Goal: Task Accomplishment & Management: Manage account settings

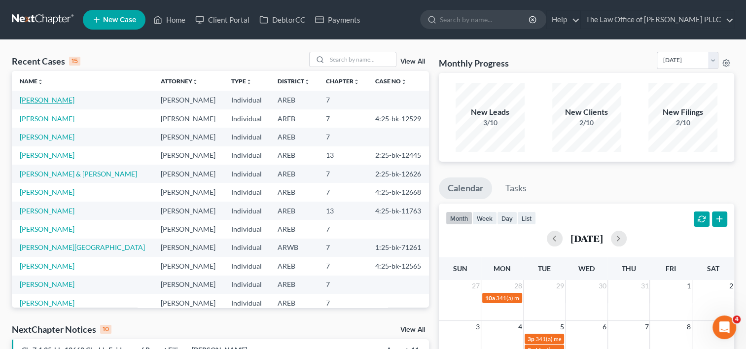
click at [47, 101] on link "[PERSON_NAME]" at bounding box center [47, 100] width 55 height 8
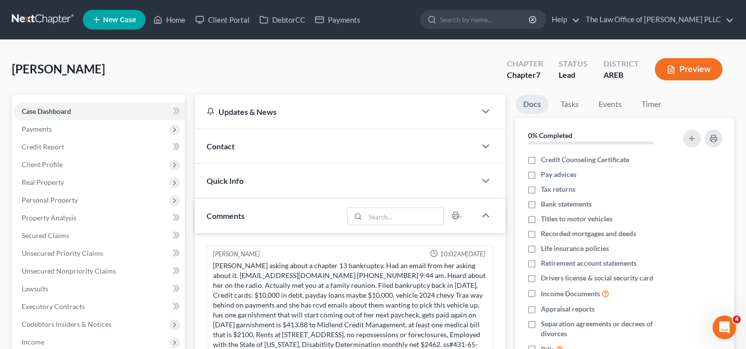
drag, startPoint x: 269, startPoint y: 149, endPoint x: 252, endPoint y: 178, distance: 33.7
click at [252, 178] on div "Quick Info" at bounding box center [335, 181] width 281 height 34
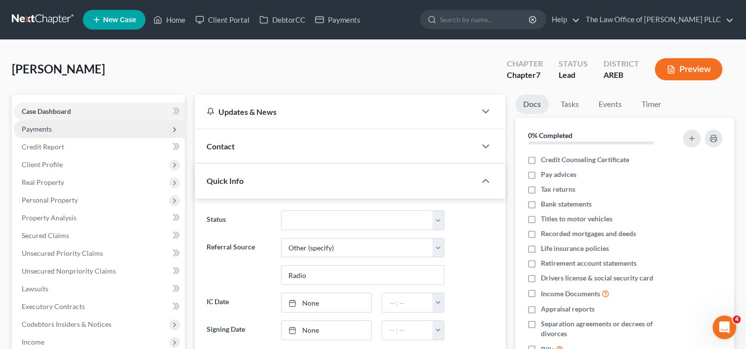
click at [120, 128] on span "Payments" at bounding box center [99, 129] width 171 height 18
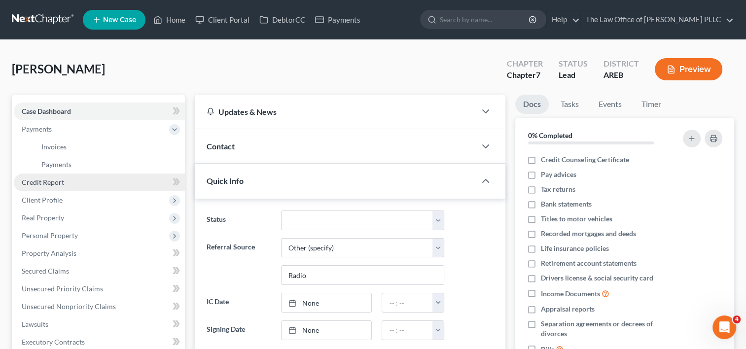
click at [101, 183] on link "Credit Report" at bounding box center [99, 183] width 171 height 18
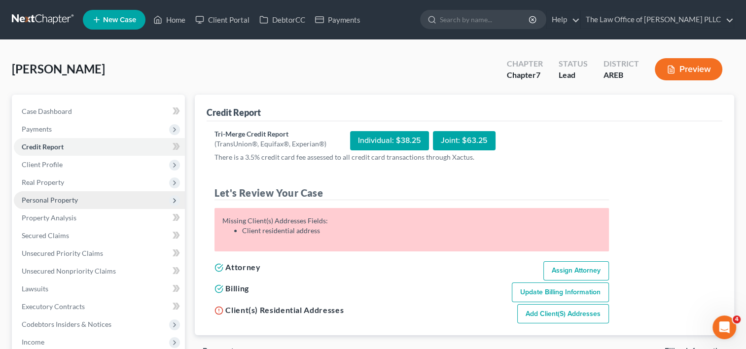
click at [95, 201] on span "Personal Property" at bounding box center [99, 200] width 171 height 18
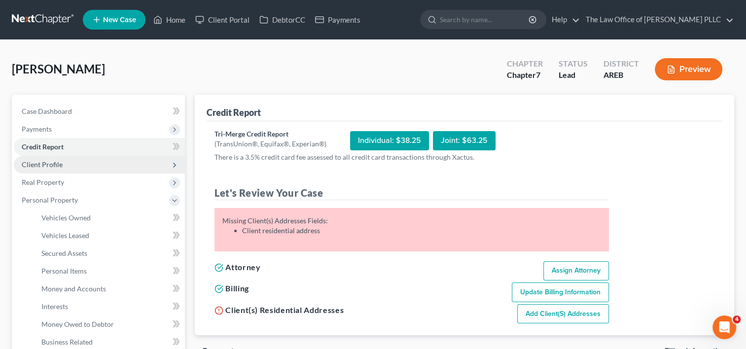
click at [100, 170] on span "Client Profile" at bounding box center [99, 165] width 171 height 18
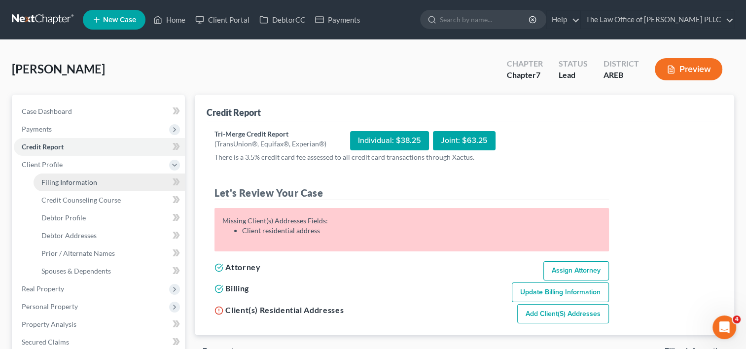
click at [100, 188] on link "Filing Information" at bounding box center [109, 183] width 151 height 18
select select "1"
select select "0"
select select "5"
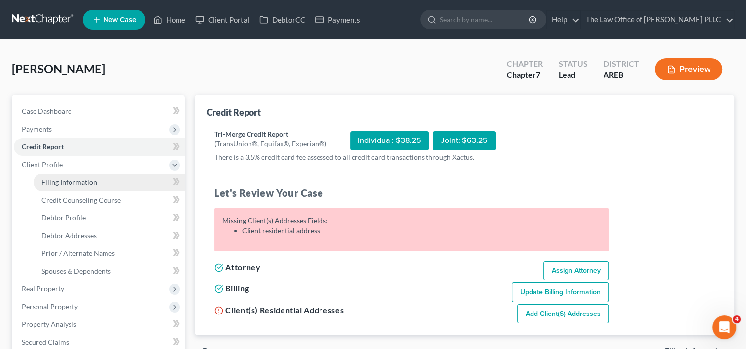
select select "0"
select select "2"
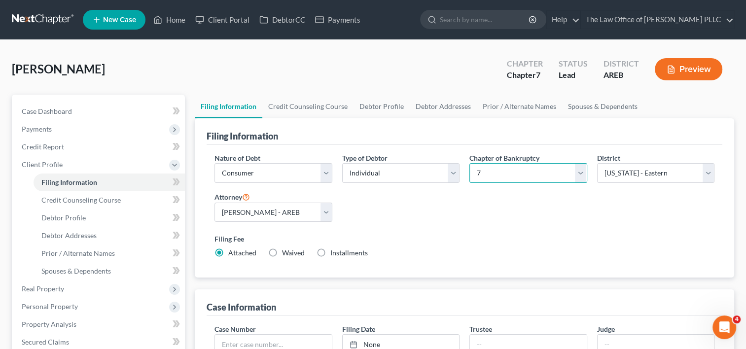
click at [579, 173] on select "Select 7 11 12 13" at bounding box center [527, 173] width 117 height 20
select select "3"
click at [469, 163] on select "Select 7 11 12 13" at bounding box center [527, 173] width 117 height 20
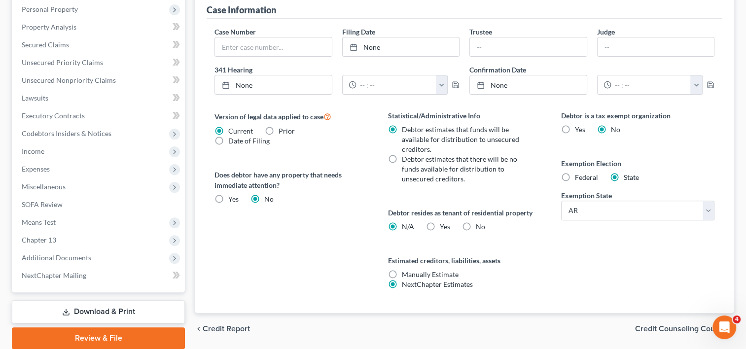
scroll to position [299, 0]
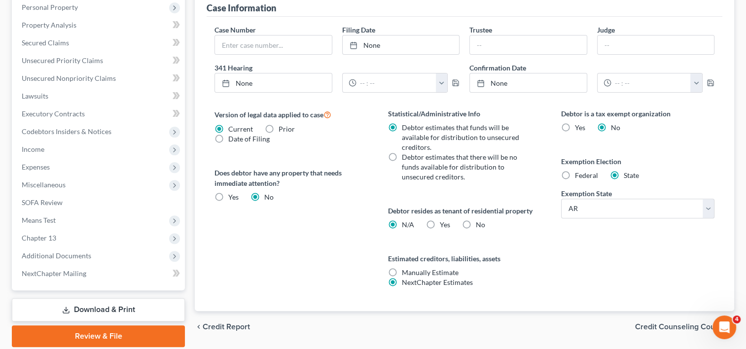
click at [647, 325] on span "Credit Counseling Course" at bounding box center [680, 327] width 91 height 8
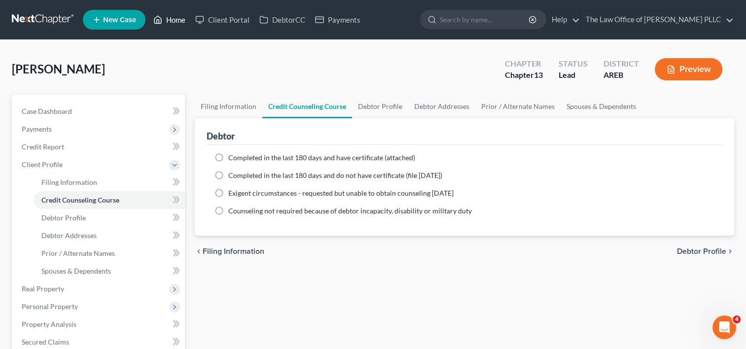
click at [173, 19] on link "Home" at bounding box center [169, 20] width 42 height 18
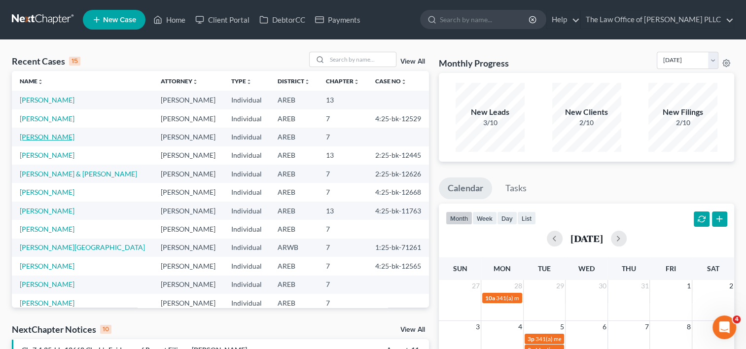
click at [46, 135] on link "[PERSON_NAME]" at bounding box center [47, 137] width 55 height 8
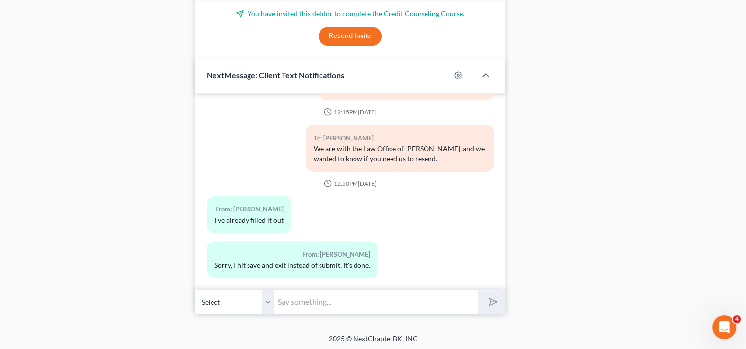
scroll to position [130, 0]
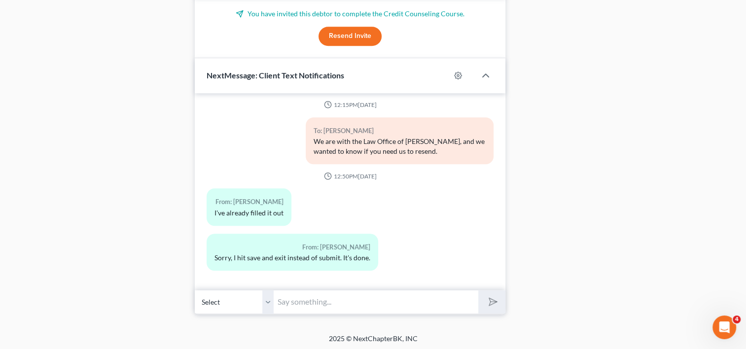
click at [311, 305] on input "text" at bounding box center [376, 302] width 205 height 24
click at [278, 297] on input "Are you available to chat" at bounding box center [376, 302] width 205 height 24
click at [278, 297] on input "HAre you available to chat" at bounding box center [376, 302] width 205 height 24
click at [418, 300] on input "Hi [PERSON_NAME]. Are you available to chat" at bounding box center [376, 302] width 205 height 24
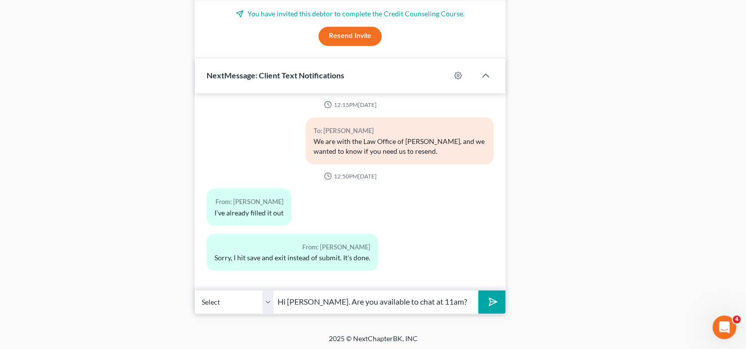
type input "Hi [PERSON_NAME]. Are you available to chat at 11am?"
click at [495, 302] on icon "submit" at bounding box center [491, 302] width 14 height 14
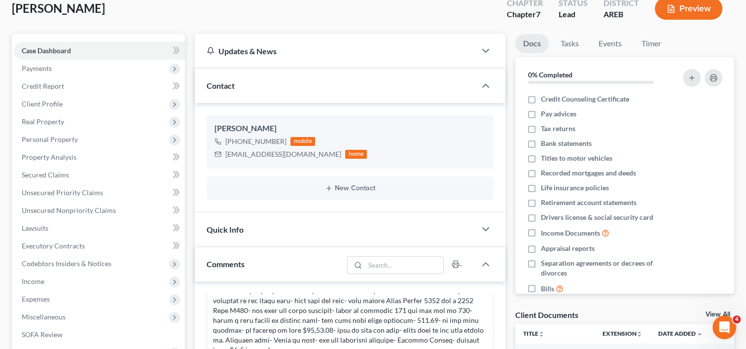
scroll to position [0, 0]
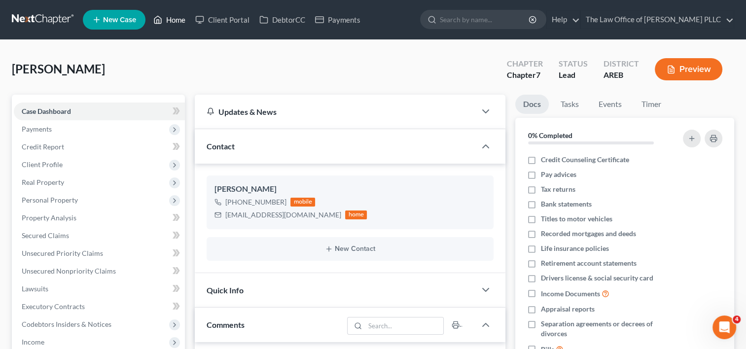
click at [172, 24] on link "Home" at bounding box center [169, 20] width 42 height 18
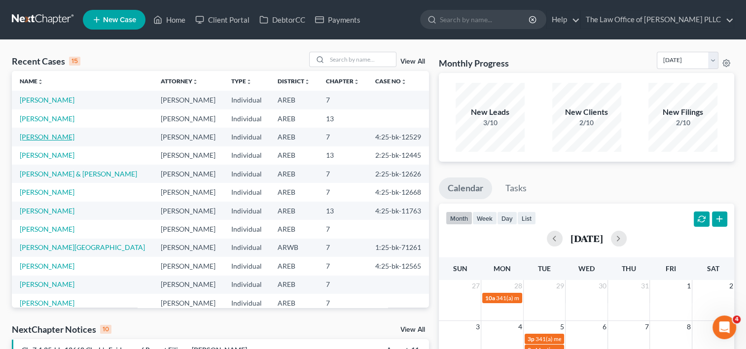
click at [54, 140] on link "[PERSON_NAME]" at bounding box center [47, 137] width 55 height 8
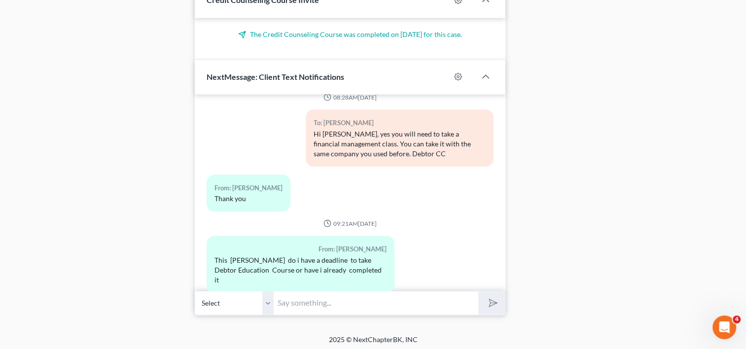
scroll to position [619, 0]
click at [321, 302] on input "text" at bounding box center [376, 303] width 205 height 24
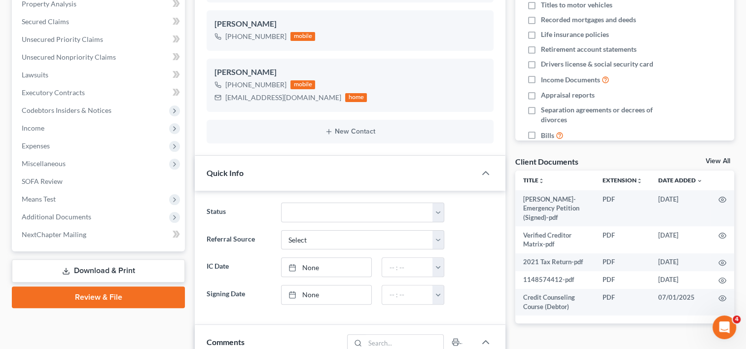
scroll to position [212, 0]
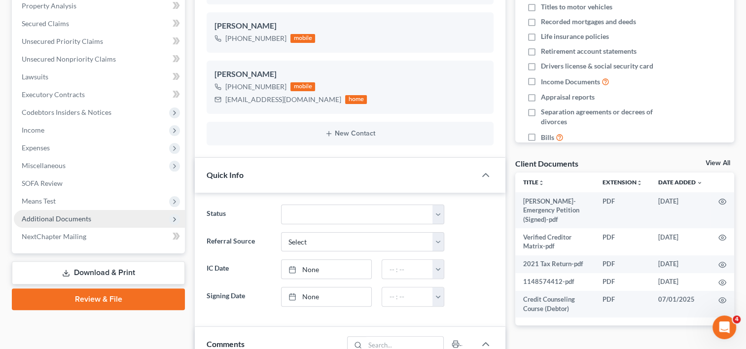
click at [72, 217] on span "Additional Documents" at bounding box center [57, 219] width 70 height 8
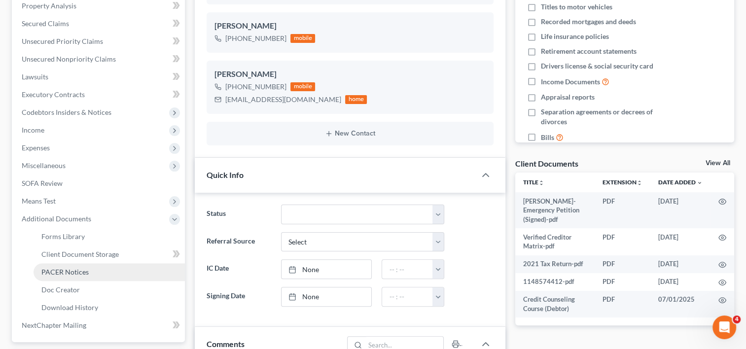
click at [88, 273] on link "PACER Notices" at bounding box center [109, 272] width 151 height 18
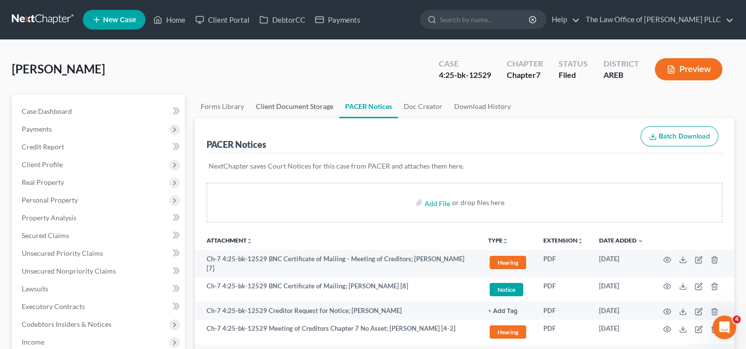
click at [275, 111] on link "Client Document Storage" at bounding box center [294, 107] width 89 height 24
select select "0"
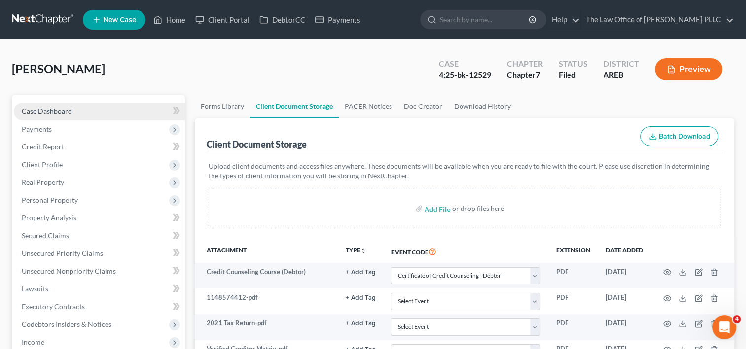
click at [104, 114] on link "Case Dashboard" at bounding box center [99, 112] width 171 height 18
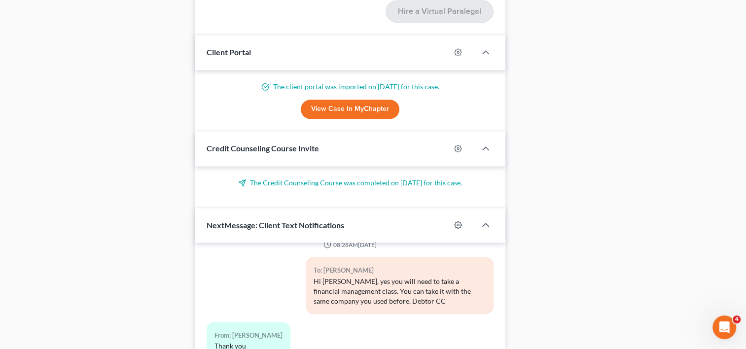
scroll to position [1438, 0]
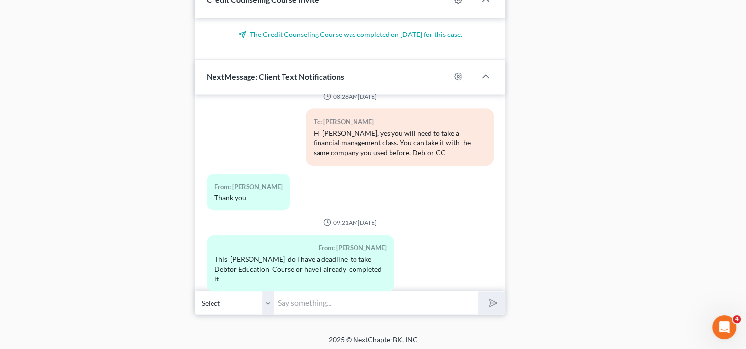
click at [310, 302] on input "text" at bounding box center [376, 303] width 205 height 24
type input "H"
type input "You have completed the first class but you will need to complete the 2nd class …"
click at [478, 291] on button "submit" at bounding box center [491, 302] width 27 height 23
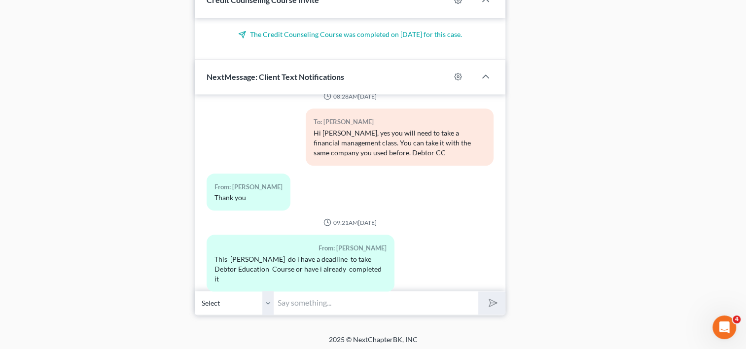
scroll to position [691, 0]
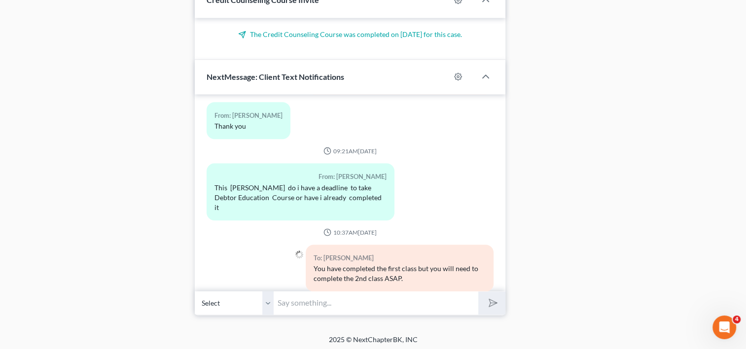
paste input "[URL][DOMAIN_NAME]"
type input "[URL][DOMAIN_NAME]"
click at [478, 291] on button "submit" at bounding box center [491, 302] width 27 height 23
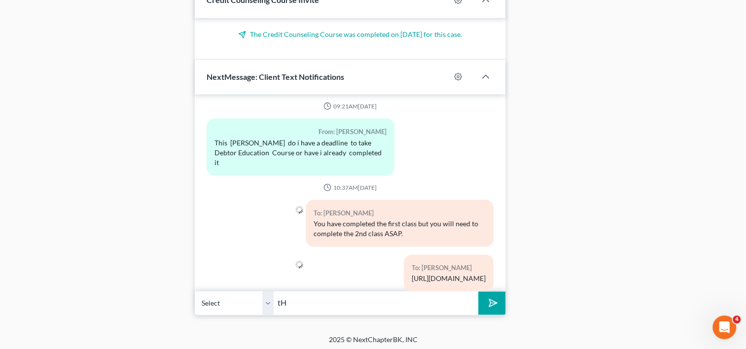
type input "t"
type input "This is the link."
click at [492, 300] on line "submit" at bounding box center [494, 303] width 6 height 6
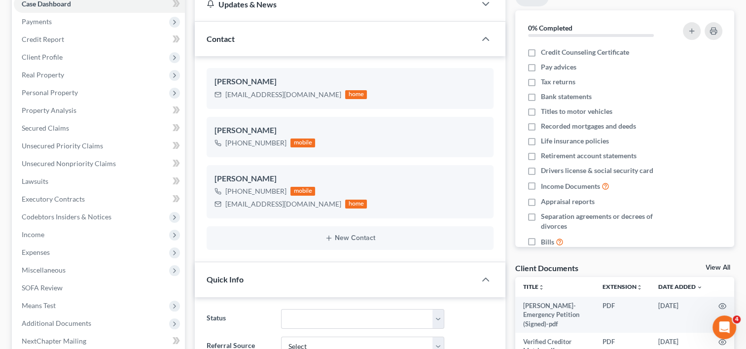
scroll to position [0, 0]
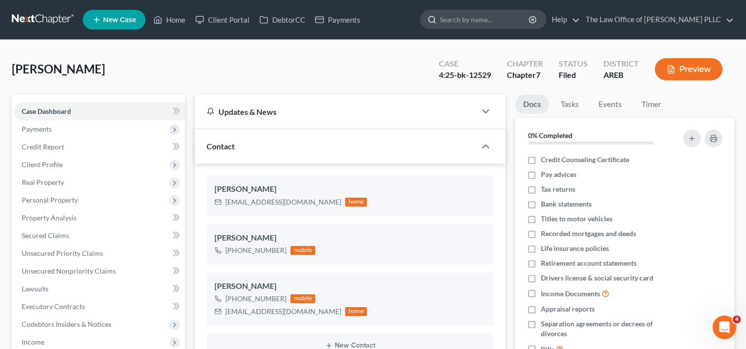
click at [483, 16] on input "search" at bounding box center [485, 19] width 90 height 18
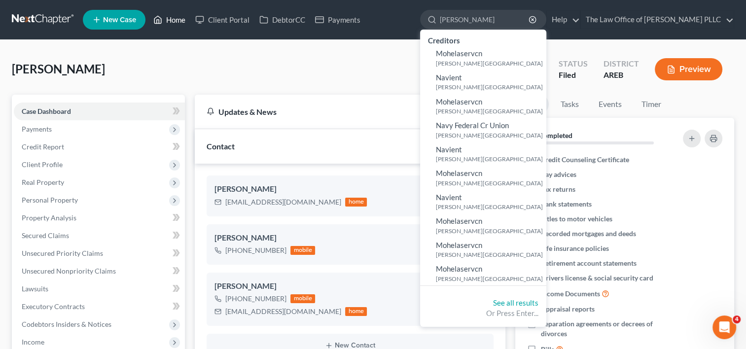
type input "[PERSON_NAME]"
click at [182, 17] on link "Home" at bounding box center [169, 20] width 42 height 18
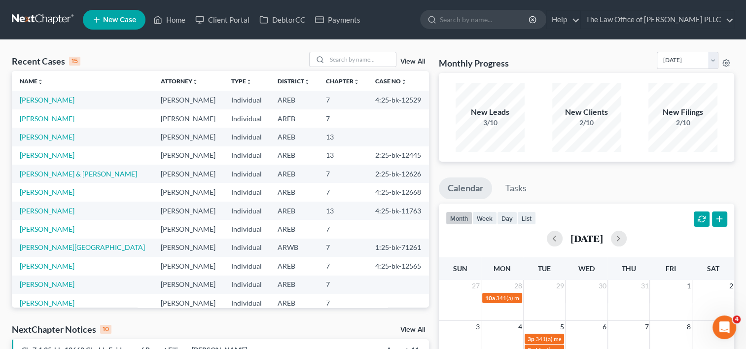
click at [407, 59] on link "View All" at bounding box center [412, 61] width 25 height 7
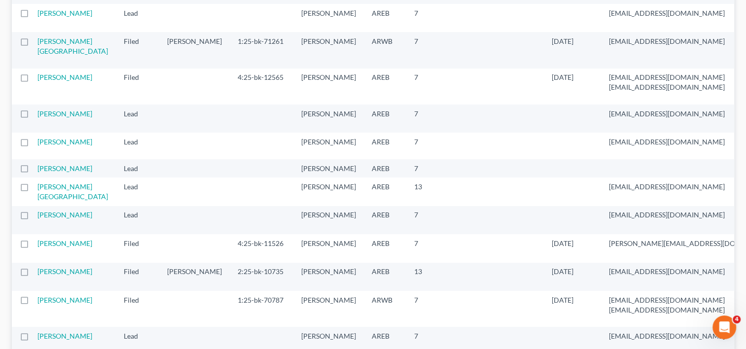
scroll to position [323, 0]
click at [52, 54] on link "[PERSON_NAME][GEOGRAPHIC_DATA]" at bounding box center [72, 45] width 71 height 18
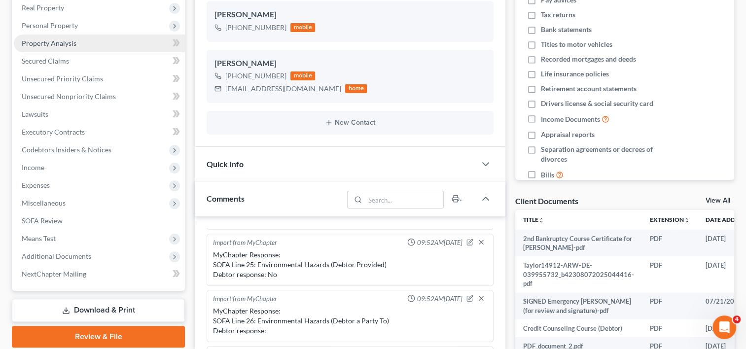
scroll to position [191, 0]
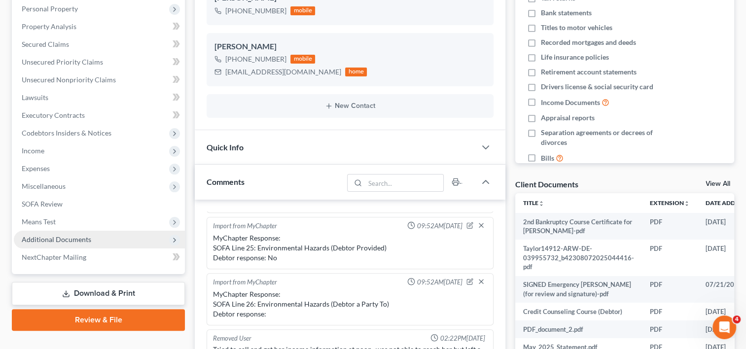
click at [83, 236] on span "Additional Documents" at bounding box center [57, 239] width 70 height 8
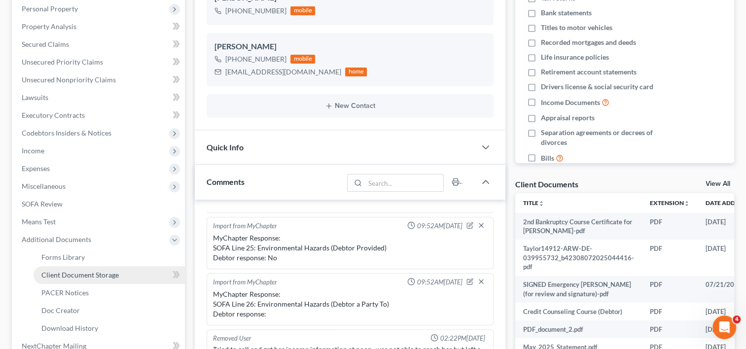
click at [80, 275] on span "Client Document Storage" at bounding box center [79, 275] width 77 height 8
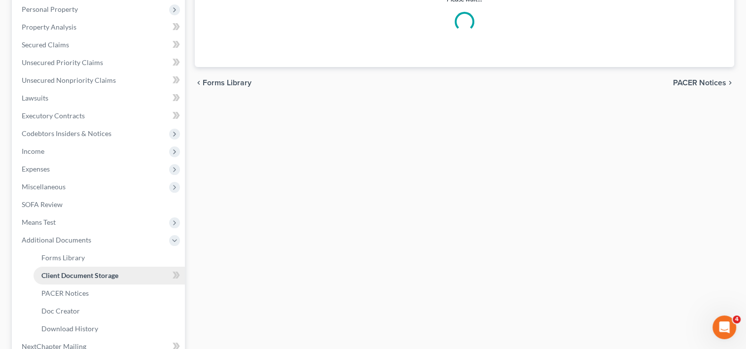
select select "0"
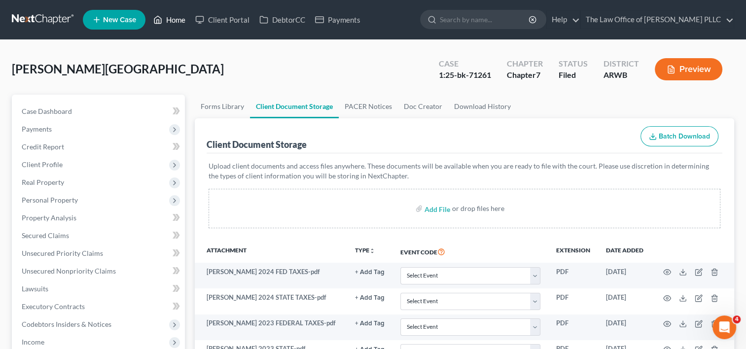
click at [173, 17] on link "Home" at bounding box center [169, 20] width 42 height 18
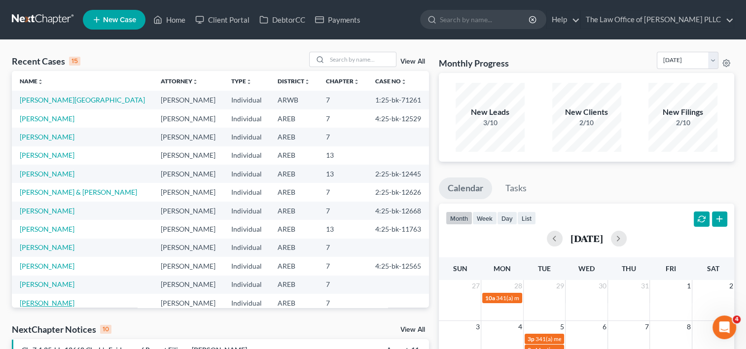
click at [64, 302] on link "[PERSON_NAME]" at bounding box center [47, 303] width 55 height 8
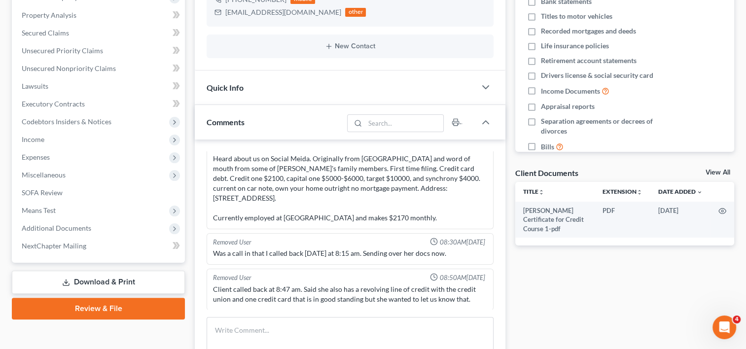
scroll to position [213, 0]
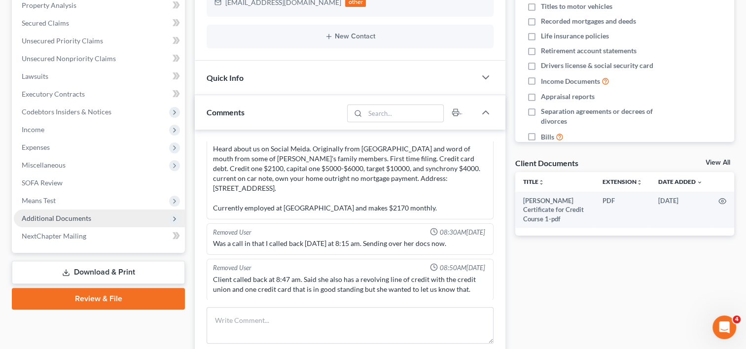
click at [85, 218] on span "Additional Documents" at bounding box center [57, 218] width 70 height 8
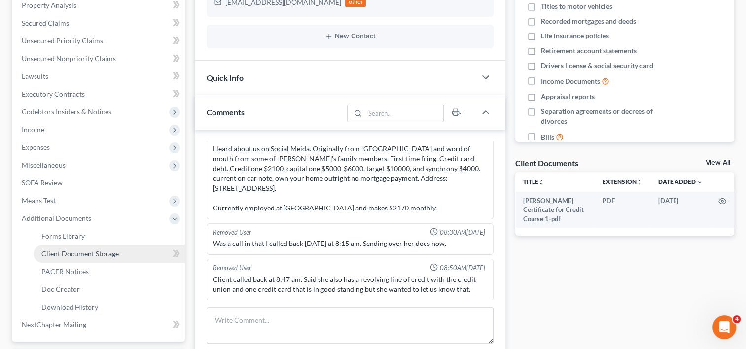
click at [85, 255] on span "Client Document Storage" at bounding box center [79, 254] width 77 height 8
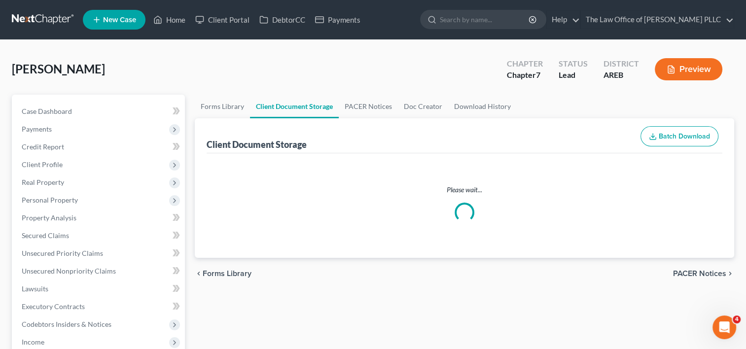
select select "0"
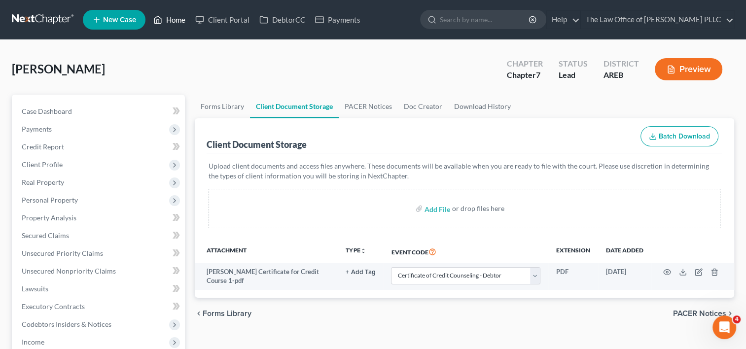
click at [169, 17] on link "Home" at bounding box center [169, 20] width 42 height 18
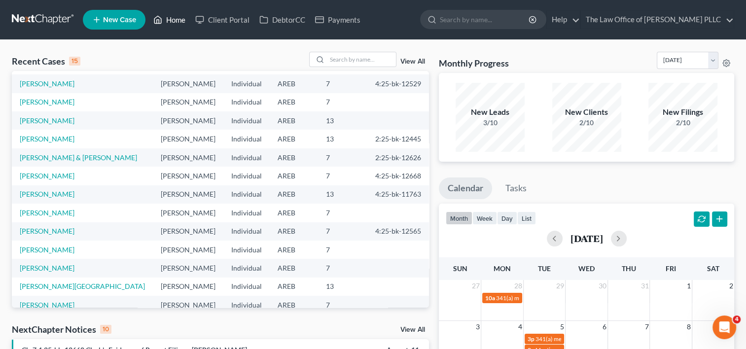
scroll to position [55, 0]
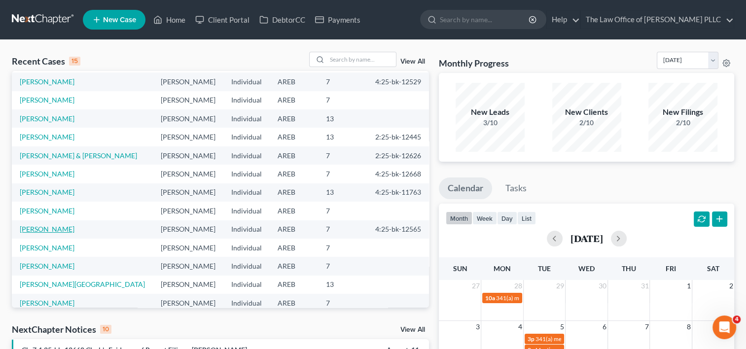
click at [49, 228] on link "[PERSON_NAME]" at bounding box center [47, 229] width 55 height 8
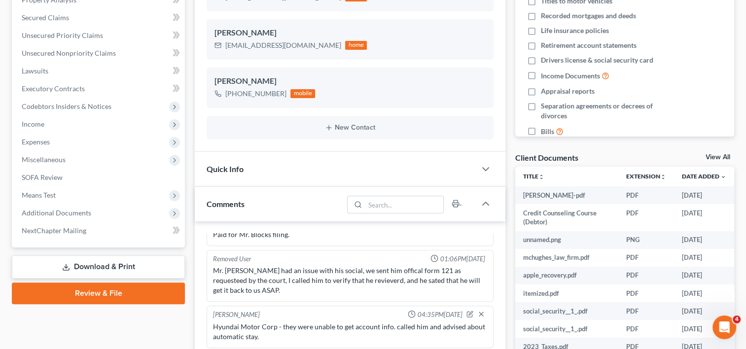
scroll to position [219, 0]
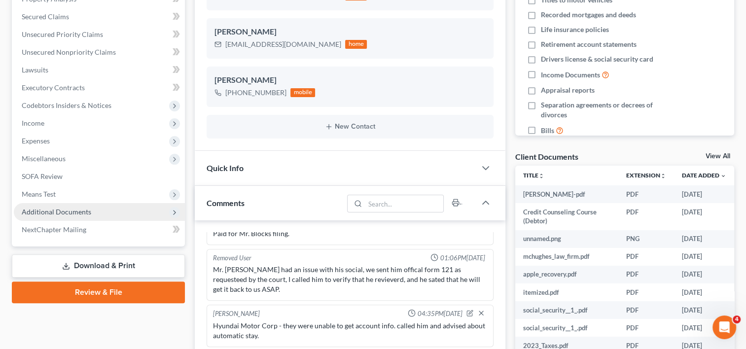
click at [92, 208] on span "Additional Documents" at bounding box center [99, 212] width 171 height 18
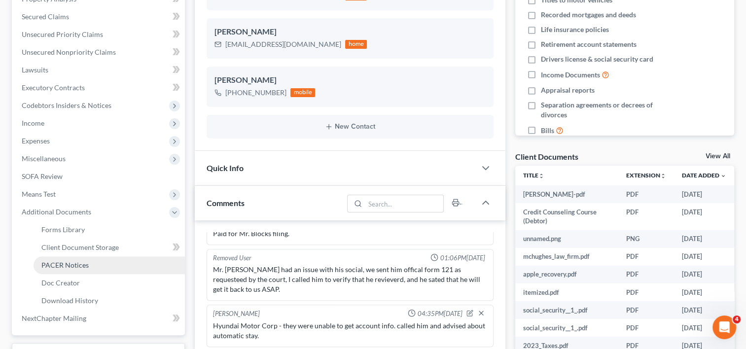
click at [76, 264] on span "PACER Notices" at bounding box center [64, 265] width 47 height 8
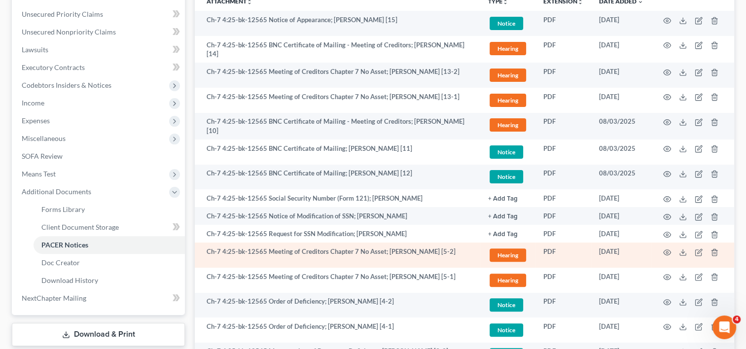
scroll to position [172, 0]
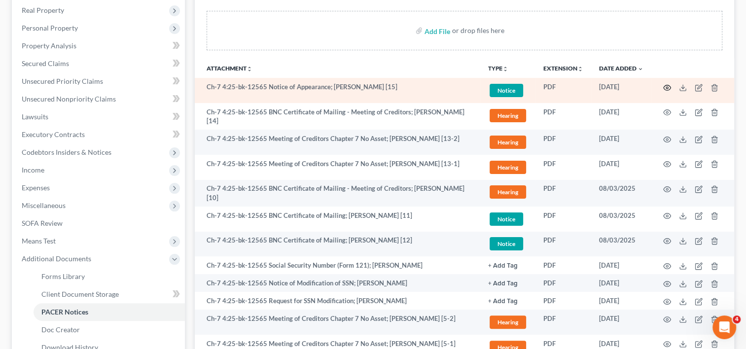
click at [666, 85] on icon "button" at bounding box center [667, 88] width 8 height 8
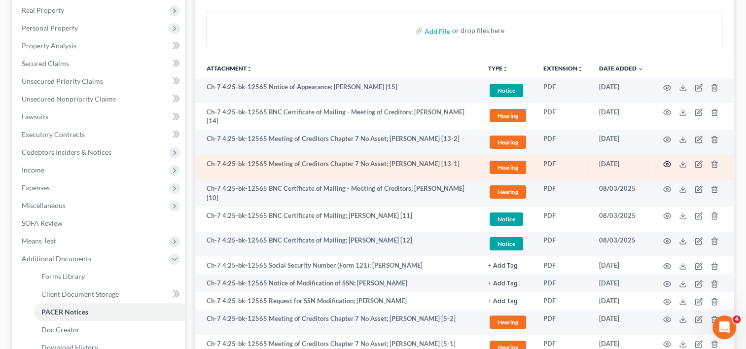
click at [666, 160] on icon "button" at bounding box center [667, 164] width 8 height 8
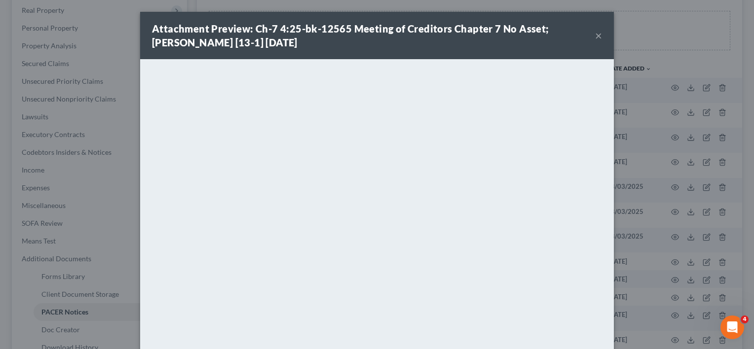
click at [595, 36] on button "×" at bounding box center [598, 36] width 7 height 12
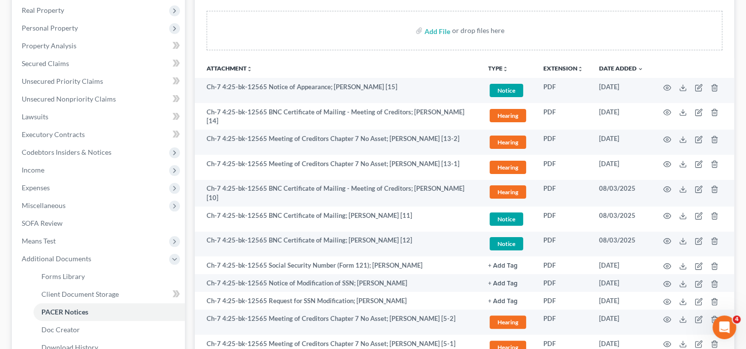
scroll to position [0, 0]
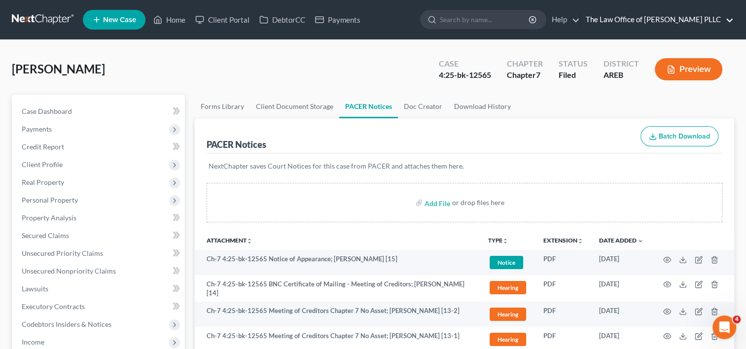
click at [613, 19] on link "The Law Office of [PERSON_NAME] PLLC" at bounding box center [657, 20] width 153 height 18
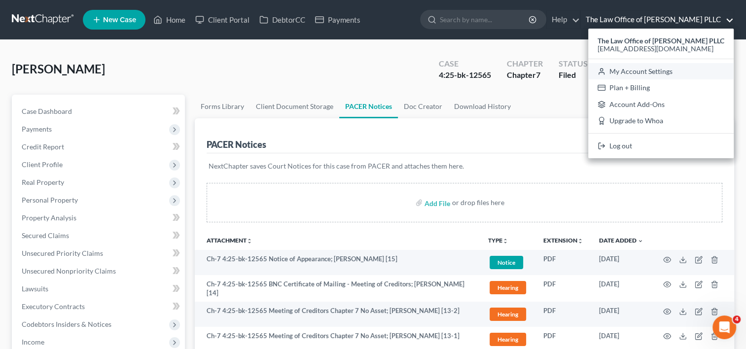
click at [615, 69] on link "My Account Settings" at bounding box center [660, 71] width 145 height 17
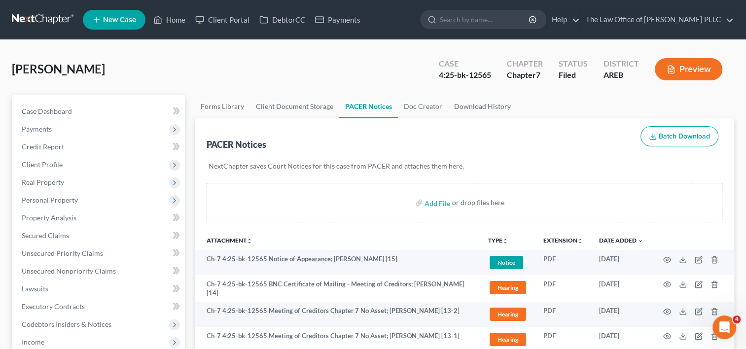
select select "6"
select select "24"
select select "2"
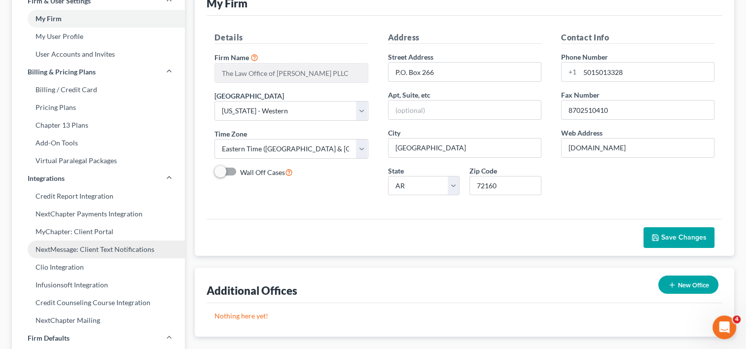
click at [73, 251] on link "NextMessage: Client Text Notifications" at bounding box center [98, 250] width 173 height 18
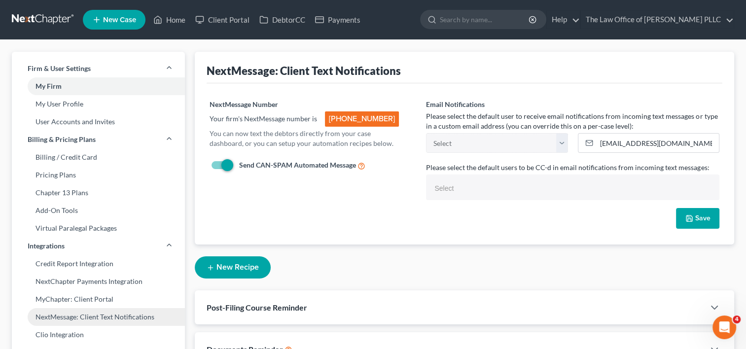
select select
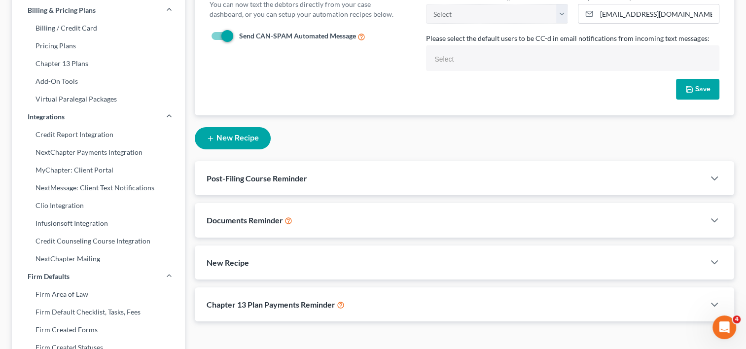
scroll to position [140, 0]
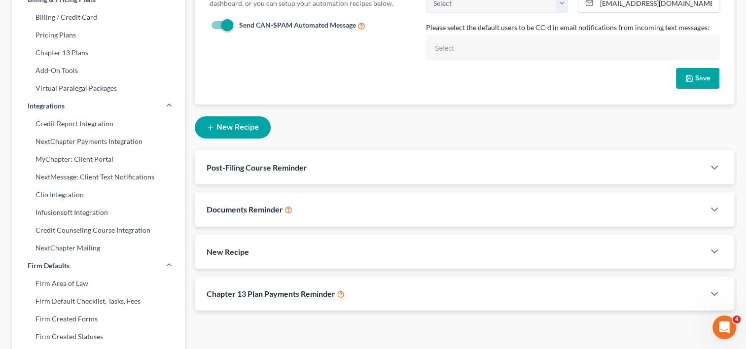
click at [459, 157] on div "Post-Filing Course Reminder" at bounding box center [450, 167] width 510 height 34
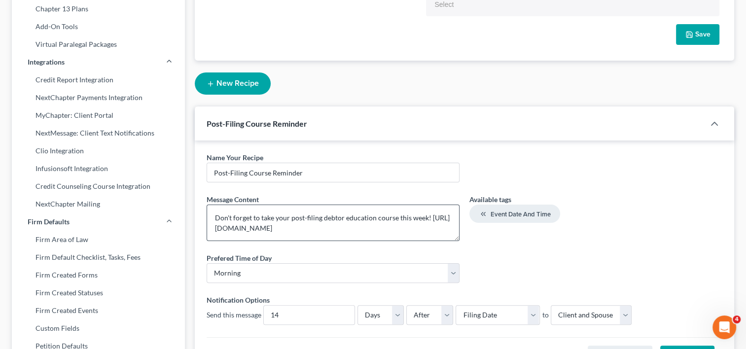
scroll to position [10, 0]
drag, startPoint x: 388, startPoint y: 228, endPoint x: 208, endPoint y: 221, distance: 179.7
click at [208, 221] on textarea "Don't forget to take your post-filing debtor education course this week! [URL][…" at bounding box center [333, 223] width 253 height 36
paste textarea "[DOMAIN_NAME][URL]"
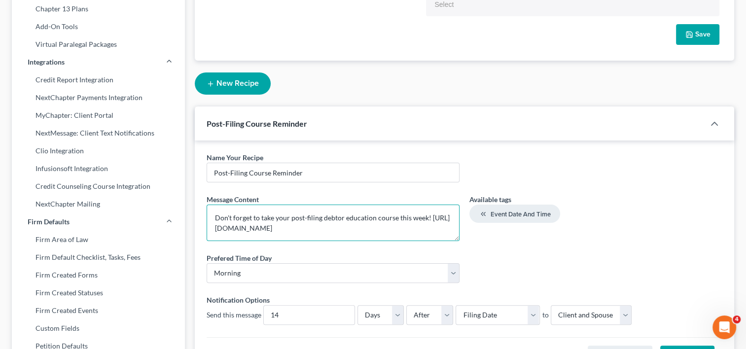
click at [441, 216] on textarea "Don't forget to take your post-filing debtor education course this week! [URL][…" at bounding box center [333, 223] width 253 height 36
type textarea "Don't forget to take your post-filing debtor education course this week! You mu…"
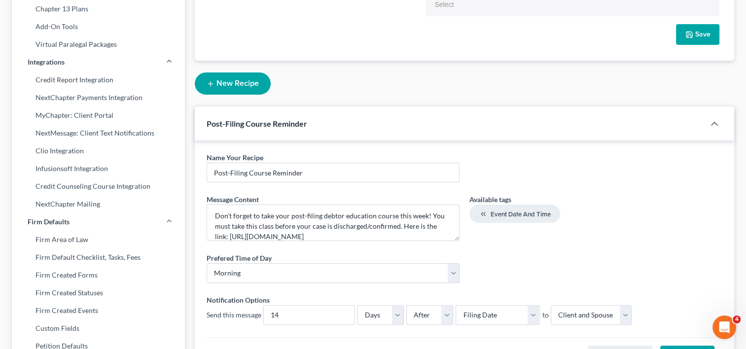
drag, startPoint x: 509, startPoint y: 258, endPoint x: 484, endPoint y: 271, distance: 27.6
click at [484, 271] on div "Prefered Time of Day * Morning Afternoon" at bounding box center [465, 272] width 526 height 38
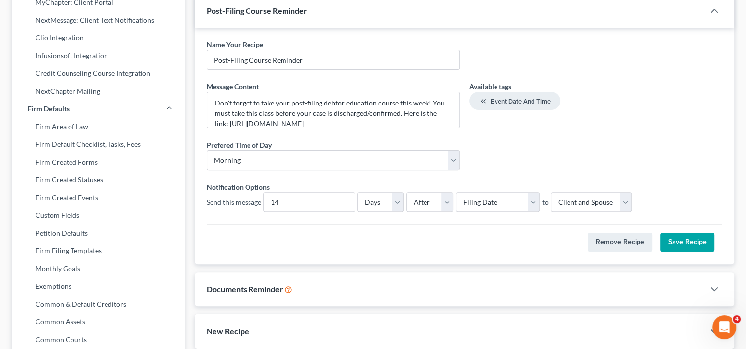
scroll to position [297, 0]
click at [687, 240] on button "Save Recipe" at bounding box center [687, 242] width 54 height 20
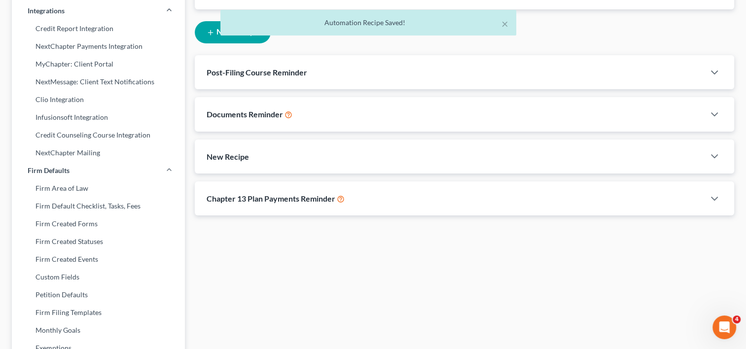
scroll to position [234, 0]
click at [711, 157] on icon "button" at bounding box center [715, 158] width 12 height 12
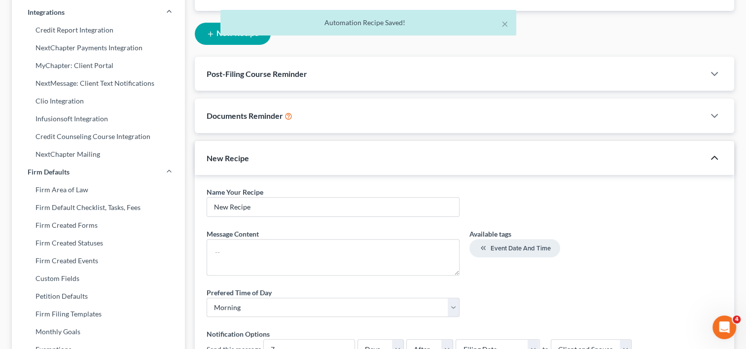
scroll to position [311, 0]
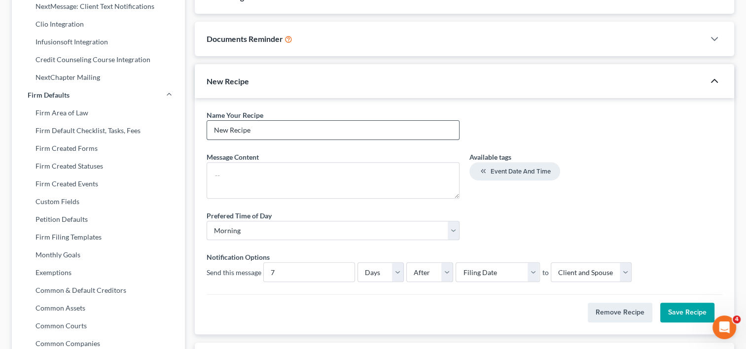
click at [266, 128] on input "New Recipe" at bounding box center [333, 130] width 252 height 19
click at [528, 269] on select "Select Filing Date IC Date Signing Date 341 Hearing Confirmation Date" at bounding box center [498, 272] width 84 height 20
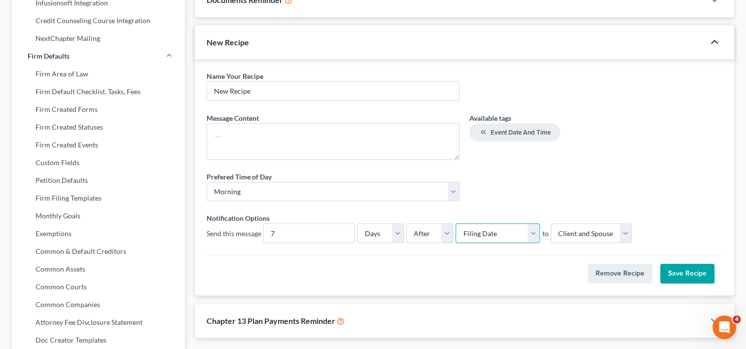
scroll to position [350, 0]
drag, startPoint x: 530, startPoint y: 233, endPoint x: 517, endPoint y: 241, distance: 14.8
click at [517, 241] on select "Select Filing Date IC Date Signing Date 341 Hearing Confirmation Date" at bounding box center [498, 233] width 84 height 20
select select "fc-25247"
click at [456, 223] on select "Select Filing Date IC Date Signing Date 341 Hearing Confirmation Date" at bounding box center [498, 233] width 84 height 20
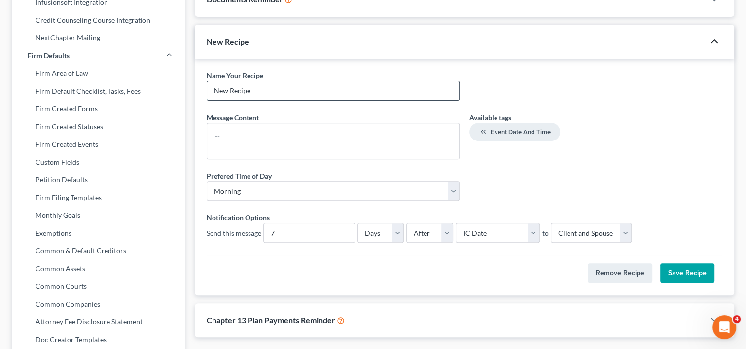
click at [287, 91] on input "New Recipe" at bounding box center [333, 90] width 252 height 19
type input "N"
type input "W"
type input "Questions"
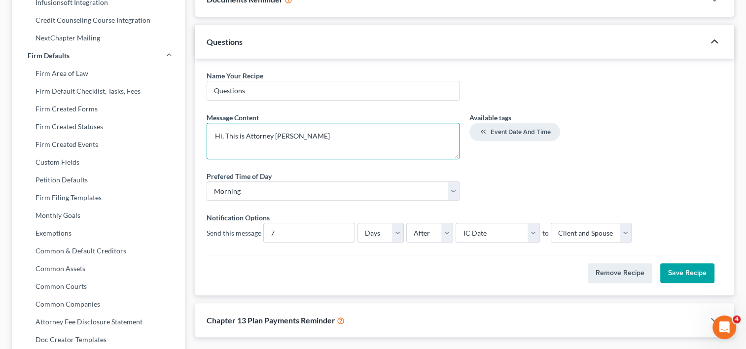
click at [333, 134] on textarea "Hi, This is Attorney [PERSON_NAME]" at bounding box center [333, 141] width 253 height 36
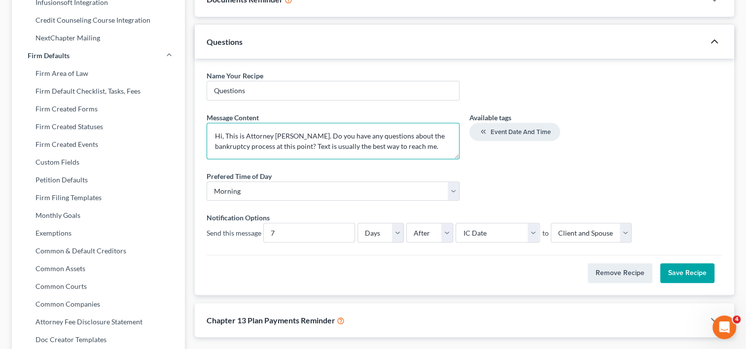
click at [316, 145] on textarea "Hi, This is Attorney [PERSON_NAME]. Do you have any questions about the bankrup…" at bounding box center [333, 141] width 253 height 36
type textarea "Hi, This is Attorney [PERSON_NAME]. Do you have any questions about the bankrup…"
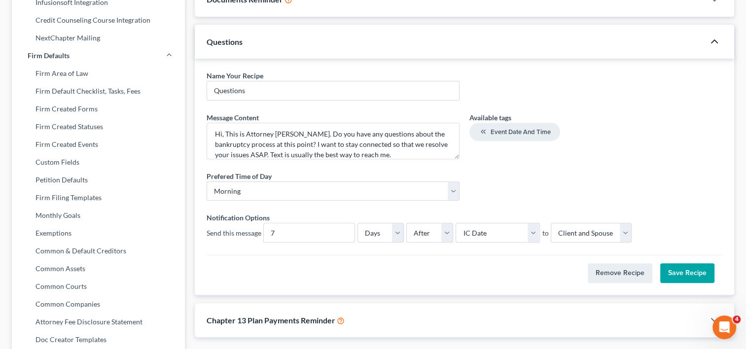
click at [680, 267] on button "Save Recipe" at bounding box center [687, 273] width 54 height 20
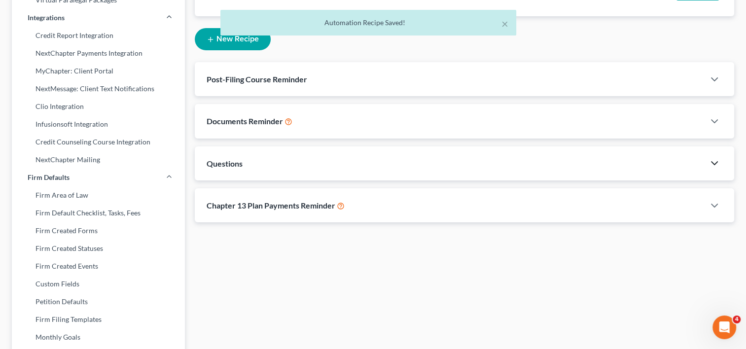
scroll to position [227, 0]
click at [692, 207] on div "Chapter 13 Plan Payments Reminder" at bounding box center [450, 206] width 510 height 34
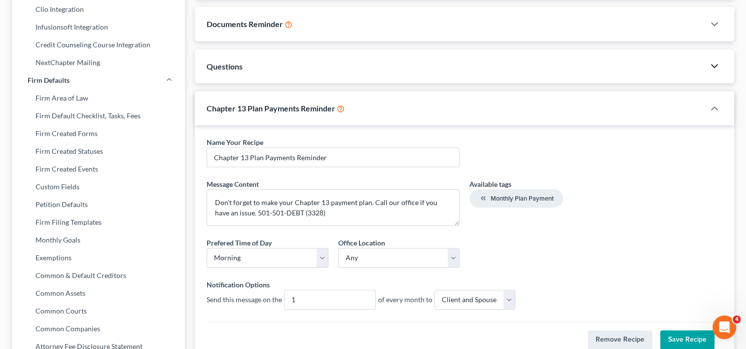
scroll to position [360, 0]
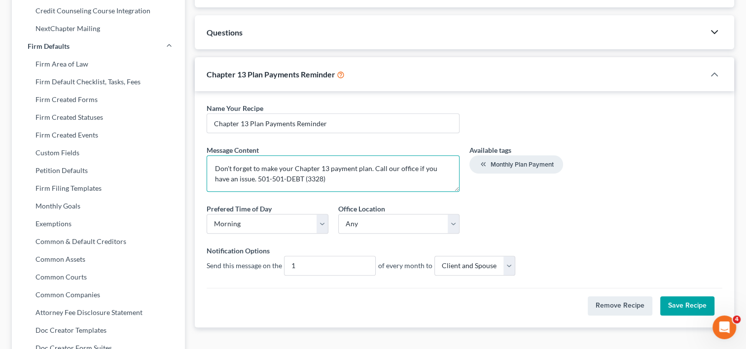
click at [369, 168] on textarea "Don't forget to make your Chapter 13 payment plan. Call our office if you have …" at bounding box center [333, 173] width 253 height 36
type textarea "Don't forget to make your Chapter 13 payment plan to the trustee. Call our offi…"
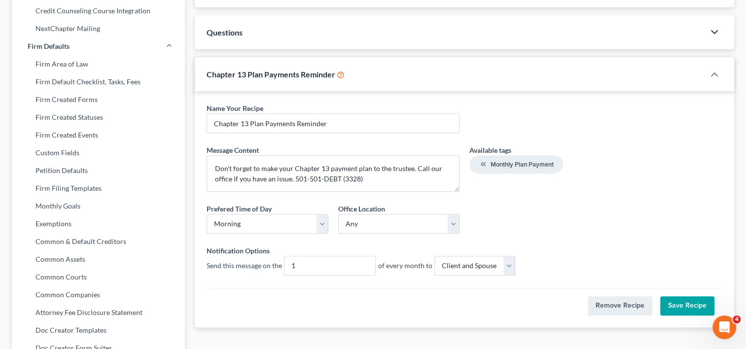
click at [681, 302] on button "Save Recipe" at bounding box center [687, 306] width 54 height 20
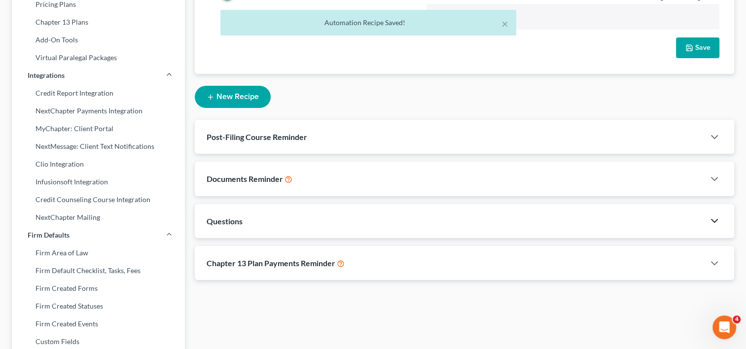
scroll to position [180, 0]
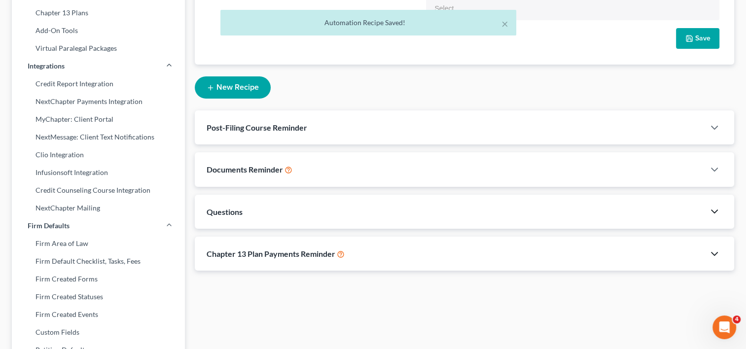
click at [711, 255] on icon "button" at bounding box center [715, 254] width 12 height 12
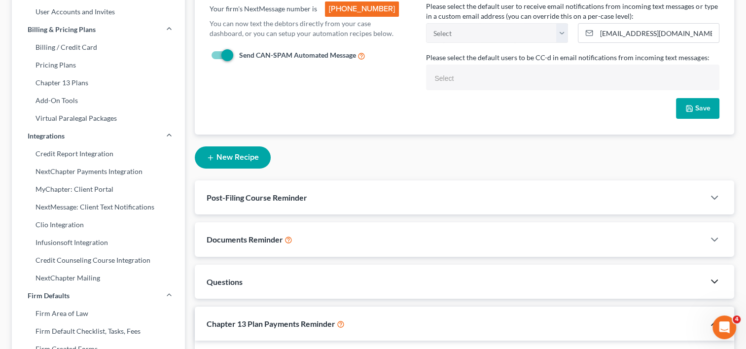
scroll to position [0, 0]
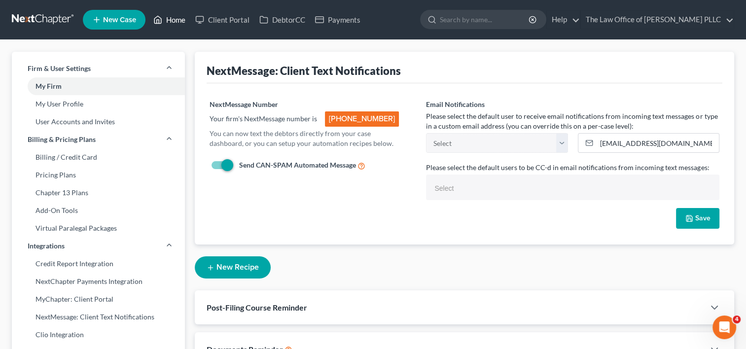
click at [180, 14] on link "Home" at bounding box center [169, 20] width 42 height 18
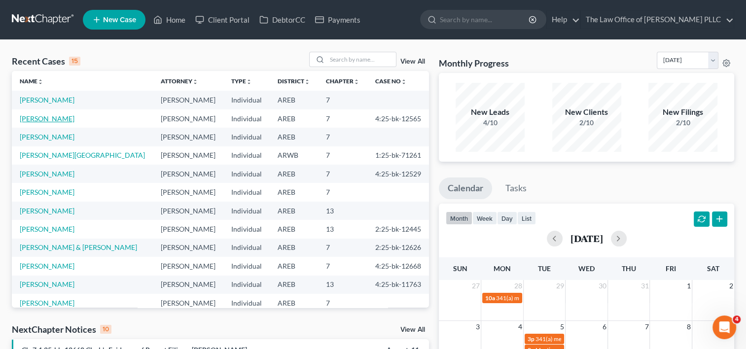
click at [54, 114] on link "[PERSON_NAME]" at bounding box center [47, 118] width 55 height 8
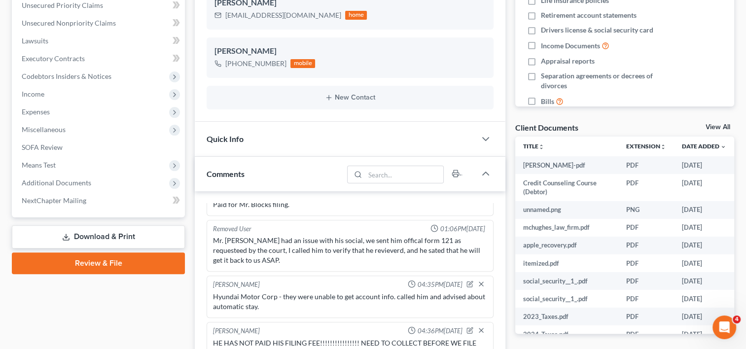
scroll to position [249, 0]
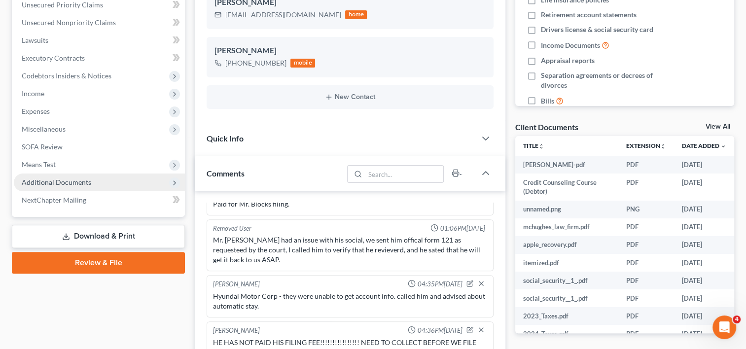
click at [87, 181] on span "Additional Documents" at bounding box center [57, 182] width 70 height 8
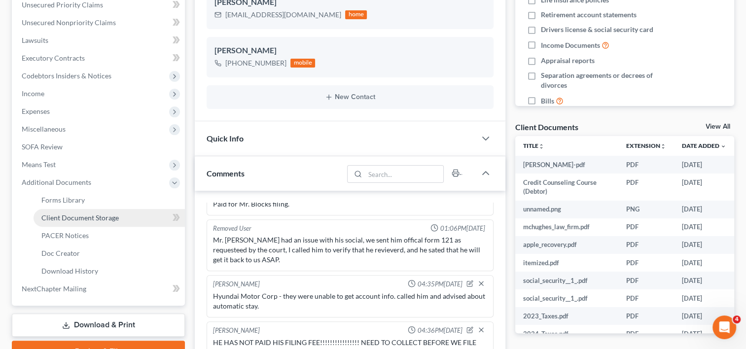
click at [85, 219] on span "Client Document Storage" at bounding box center [79, 218] width 77 height 8
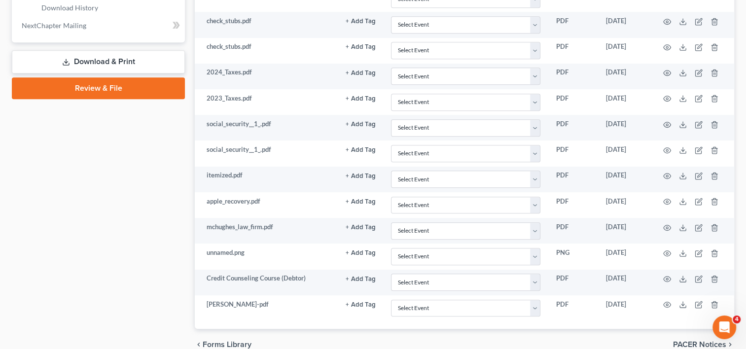
scroll to position [556, 0]
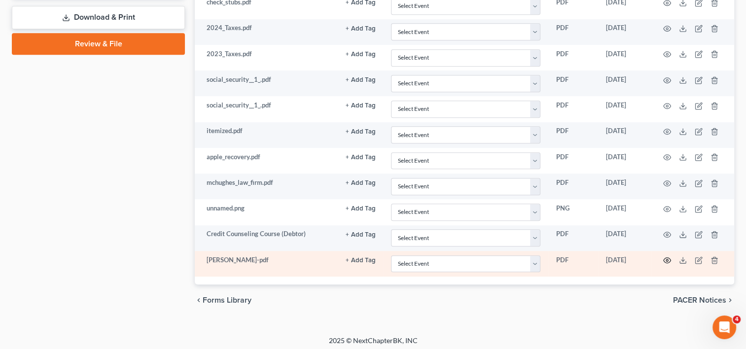
click at [665, 256] on icon "button" at bounding box center [667, 260] width 8 height 8
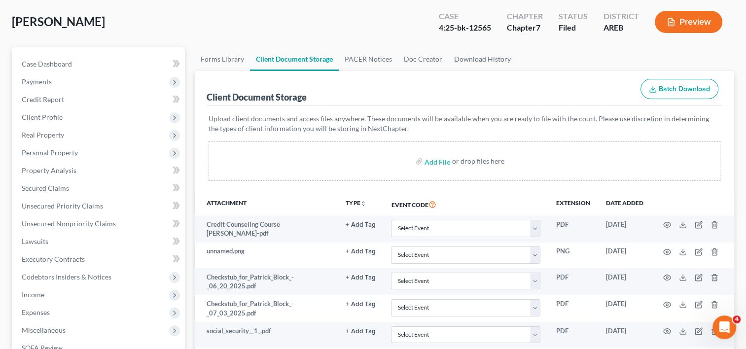
scroll to position [0, 0]
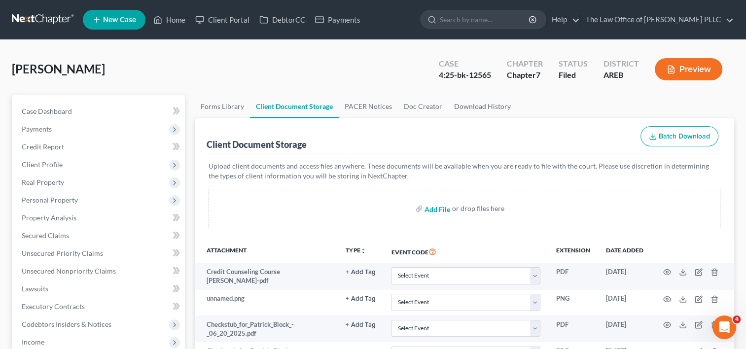
click at [430, 210] on input "file" at bounding box center [437, 209] width 24 height 18
type input "C:\fakepath\Reaff Letter to Atty.pdf"
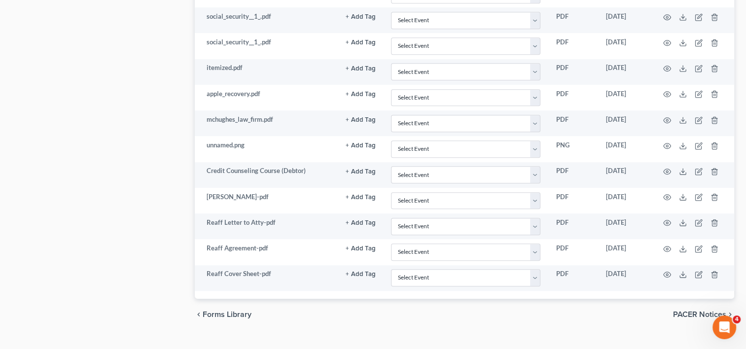
scroll to position [633, 0]
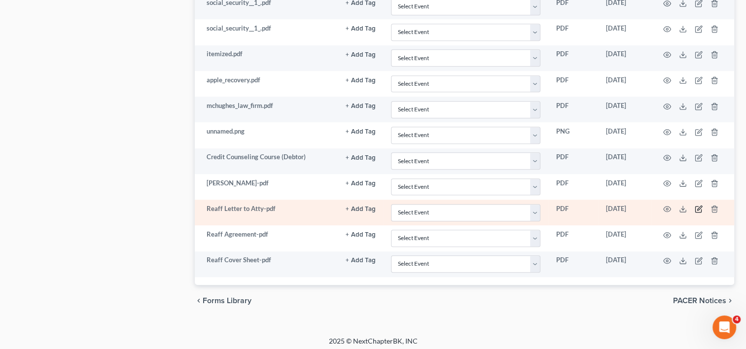
click at [697, 206] on icon "button" at bounding box center [699, 208] width 4 height 4
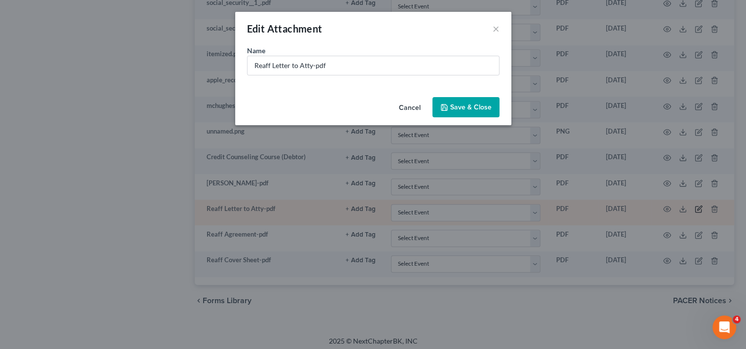
scroll to position [632, 0]
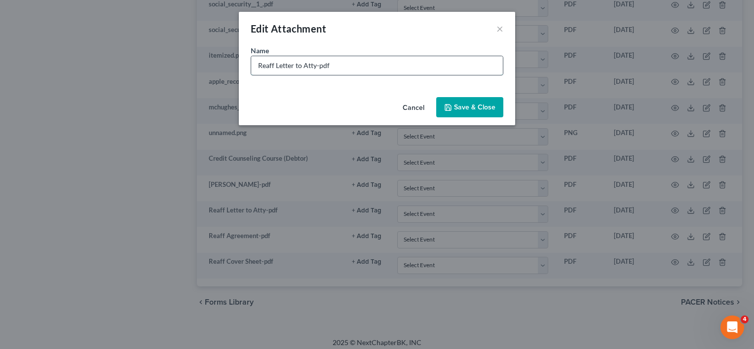
click at [257, 65] on input "Reaff Letter to Atty-pdf" at bounding box center [377, 65] width 252 height 19
type input "[PERSON_NAME] Letter to Atty-pdf"
click at [457, 112] on button "Save & Close" at bounding box center [469, 107] width 67 height 21
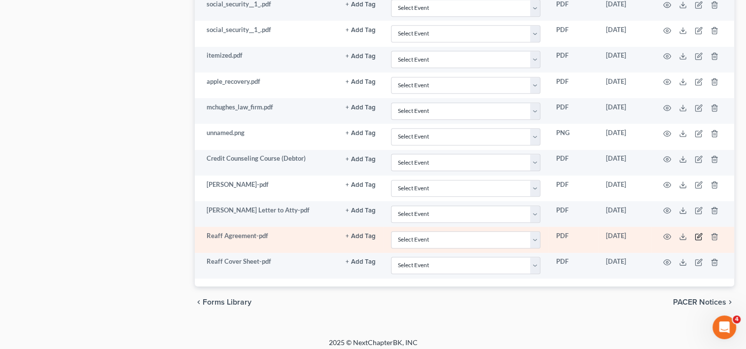
click at [697, 233] on icon "button" at bounding box center [699, 237] width 8 height 8
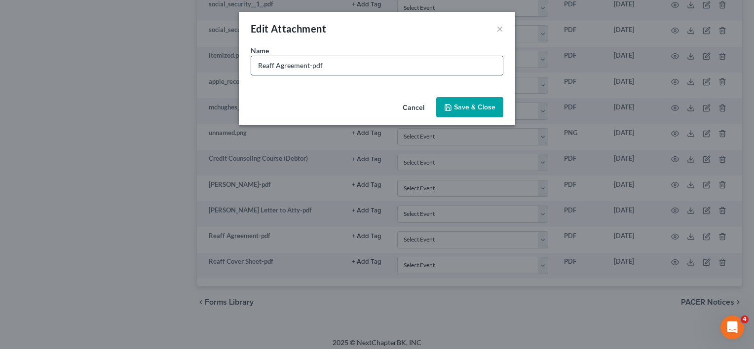
click at [257, 64] on input "Reaff Agreement-pdf" at bounding box center [377, 65] width 252 height 19
type input "Van Reaff Agreement-pdf"
click at [464, 107] on span "Save & Close" at bounding box center [474, 107] width 41 height 8
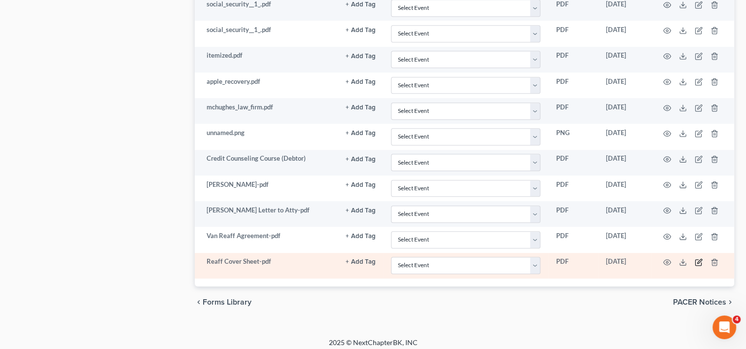
click at [699, 258] on icon "button" at bounding box center [699, 262] width 8 height 8
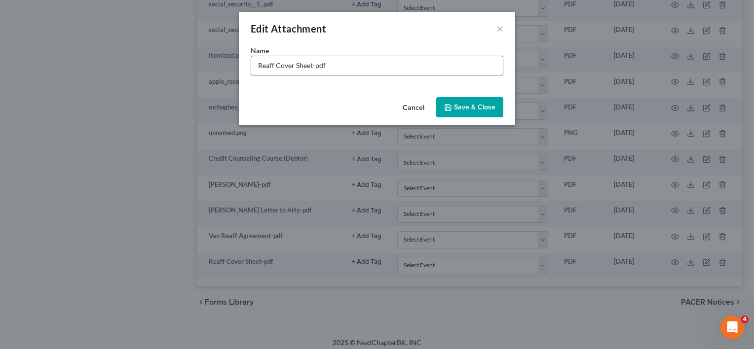
click at [260, 64] on input "Reaff Cover Sheet-pdf" at bounding box center [377, 65] width 252 height 19
type input "Van Reaff Cover Sheet-pdf"
click at [463, 107] on span "Save & Close" at bounding box center [474, 107] width 41 height 8
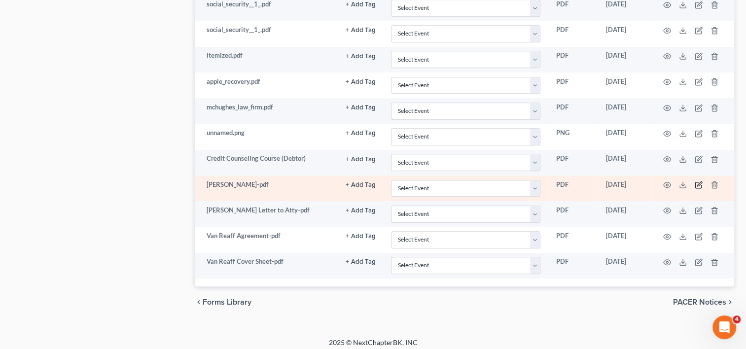
click at [699, 181] on icon "button" at bounding box center [699, 185] width 8 height 8
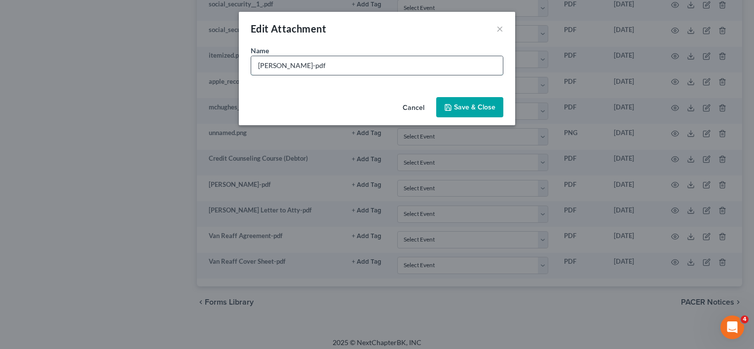
click at [258, 64] on input "[PERSON_NAME]-pdf" at bounding box center [377, 65] width 252 height 19
type input "Hyundai Reaffirmation [PERSON_NAME]-pdf"
click at [457, 105] on span "Save & Close" at bounding box center [474, 107] width 41 height 8
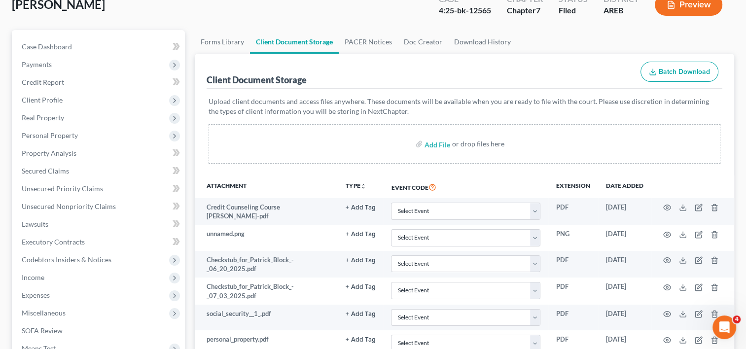
scroll to position [0, 0]
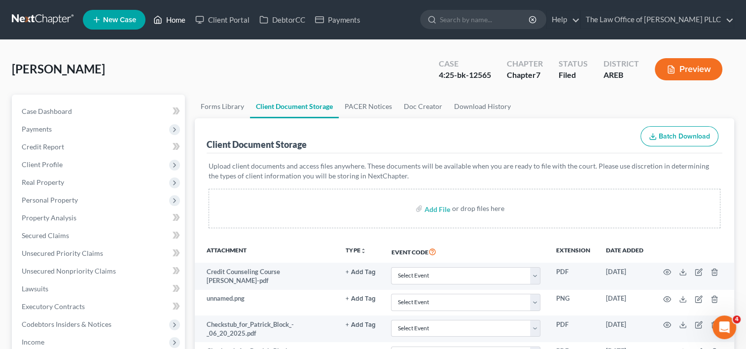
click at [173, 21] on link "Home" at bounding box center [169, 20] width 42 height 18
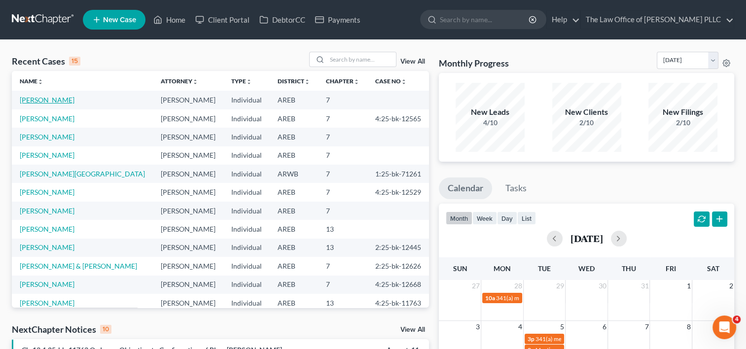
click at [47, 98] on link "[PERSON_NAME]" at bounding box center [47, 100] width 55 height 8
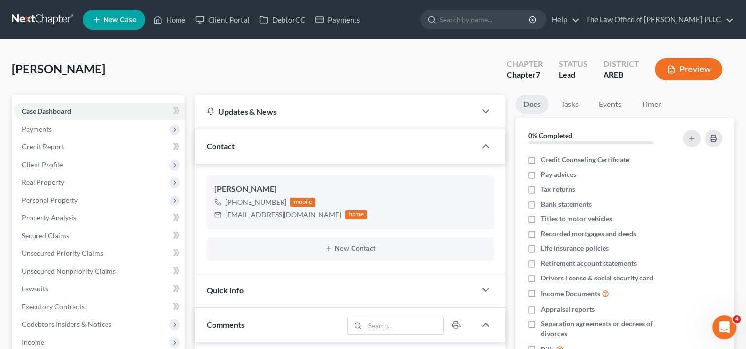
scroll to position [2, 0]
click at [70, 132] on span "Payments" at bounding box center [99, 129] width 171 height 18
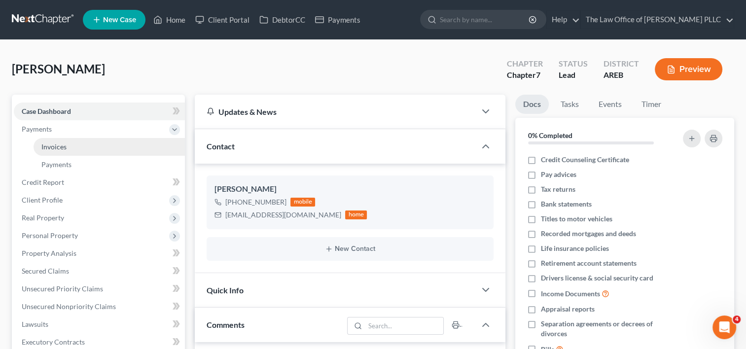
click at [74, 151] on link "Invoices" at bounding box center [109, 147] width 151 height 18
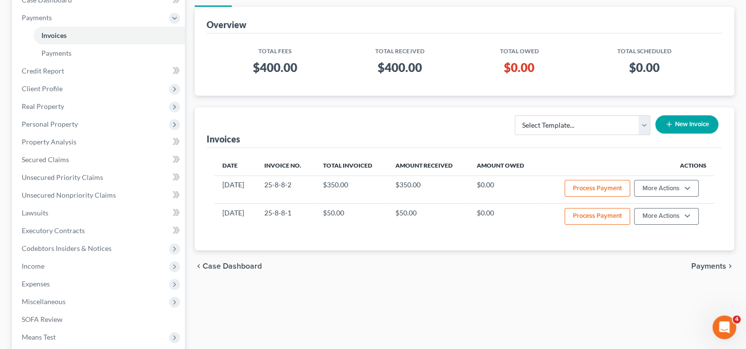
scroll to position [115, 0]
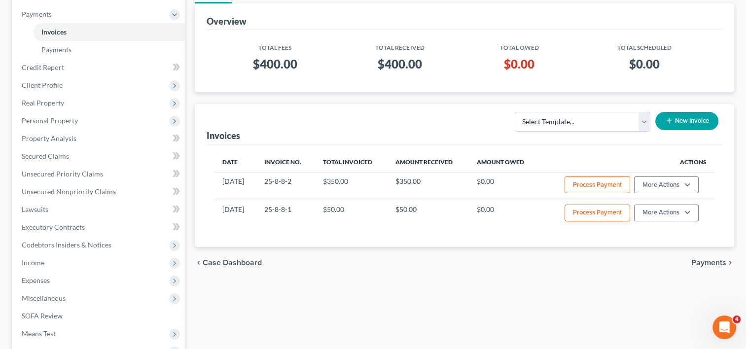
click at [721, 260] on span "Payments" at bounding box center [708, 263] width 35 height 8
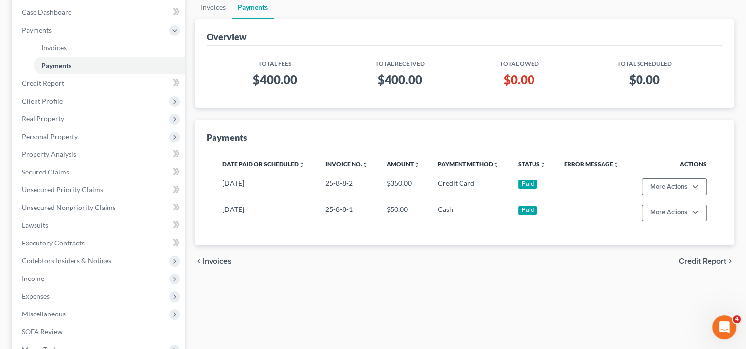
scroll to position [100, 0]
click at [703, 260] on span "Credit Report" at bounding box center [702, 261] width 47 height 8
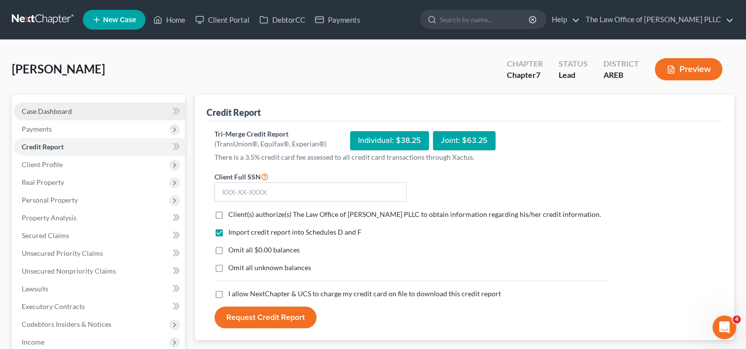
click at [92, 110] on link "Case Dashboard" at bounding box center [99, 112] width 171 height 18
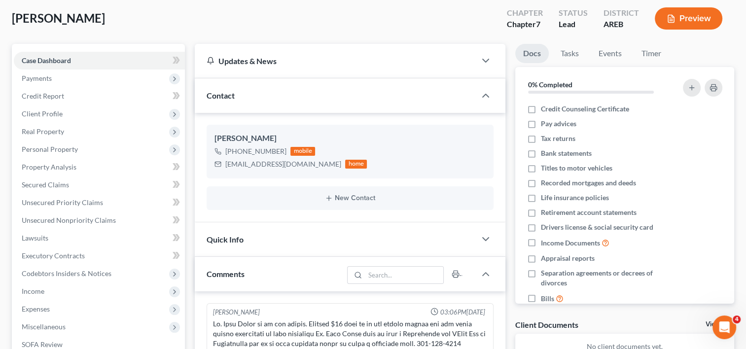
scroll to position [50, 0]
drag, startPoint x: 282, startPoint y: 149, endPoint x: 248, endPoint y: 140, distance: 35.3
click at [248, 140] on div "[PERSON_NAME] [PHONE_NUMBER] mobile [EMAIL_ADDRESS][DOMAIN_NAME] home" at bounding box center [350, 151] width 287 height 53
click at [255, 144] on div "[PERSON_NAME]" at bounding box center [350, 139] width 271 height 12
drag, startPoint x: 283, startPoint y: 150, endPoint x: 223, endPoint y: 154, distance: 59.8
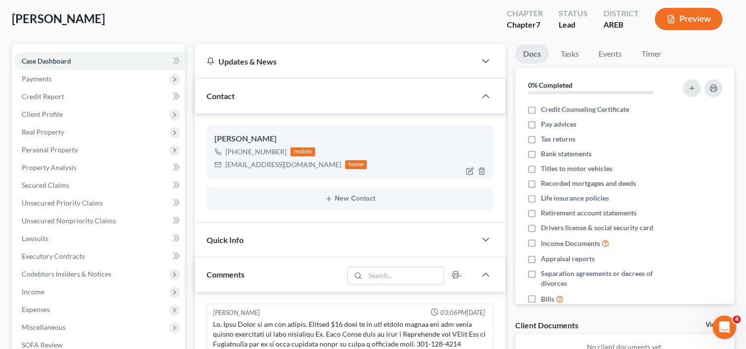
click at [223, 154] on div "[PHONE_NUMBER] mobile" at bounding box center [291, 151] width 152 height 13
copy div "[PHONE_NUMBER]"
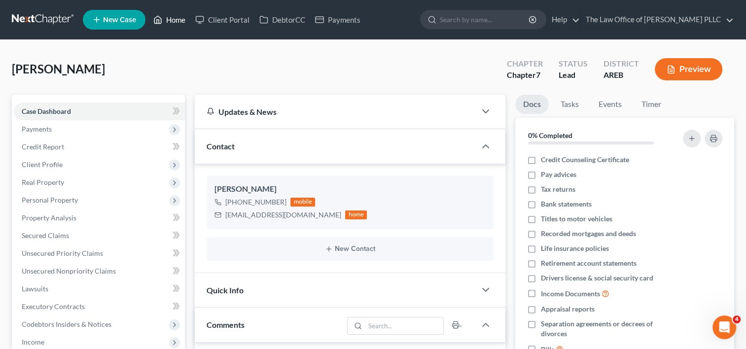
click at [174, 20] on link "Home" at bounding box center [169, 20] width 42 height 18
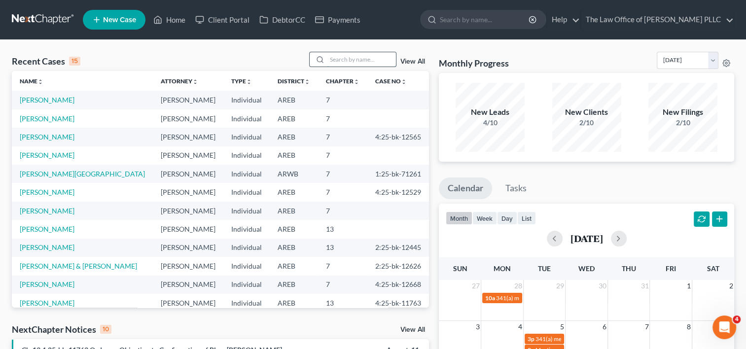
click at [356, 60] on input "search" at bounding box center [361, 59] width 69 height 14
type input "[PERSON_NAME]"
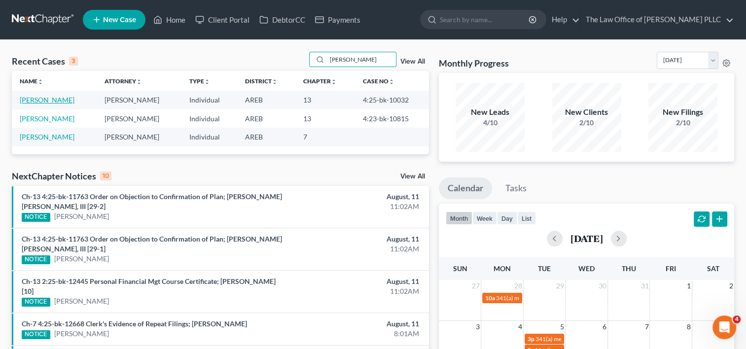
click at [36, 102] on link "[PERSON_NAME]" at bounding box center [47, 100] width 55 height 8
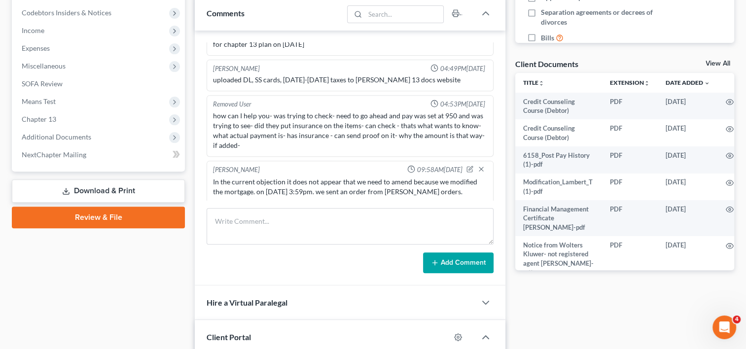
scroll to position [316, 0]
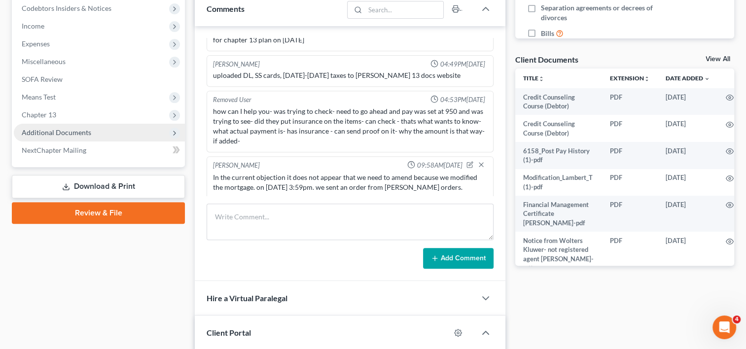
click at [70, 139] on span "Additional Documents" at bounding box center [99, 133] width 171 height 18
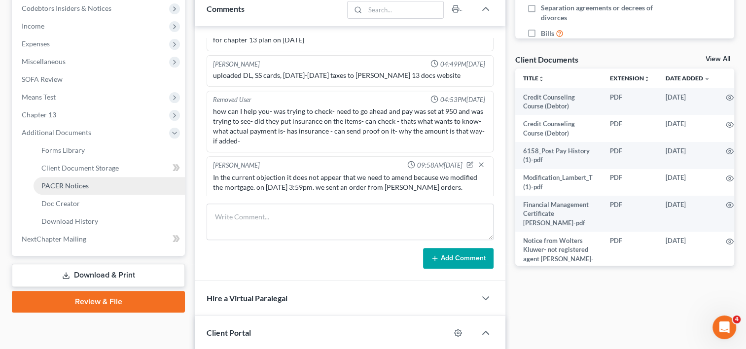
click at [73, 189] on link "PACER Notices" at bounding box center [109, 186] width 151 height 18
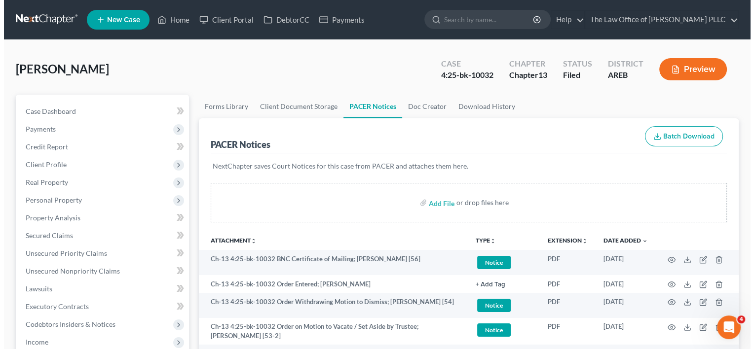
scroll to position [56, 0]
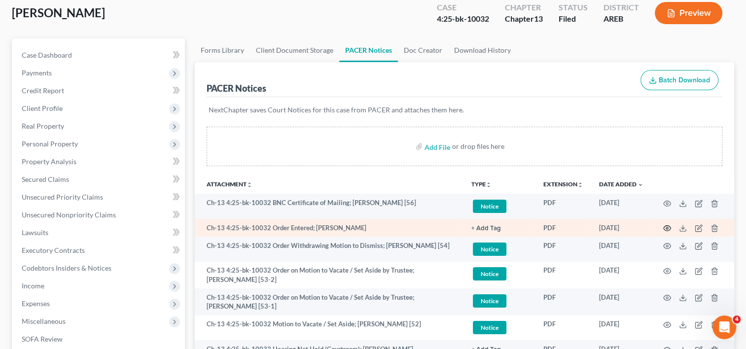
click at [667, 225] on icon "button" at bounding box center [667, 228] width 8 height 8
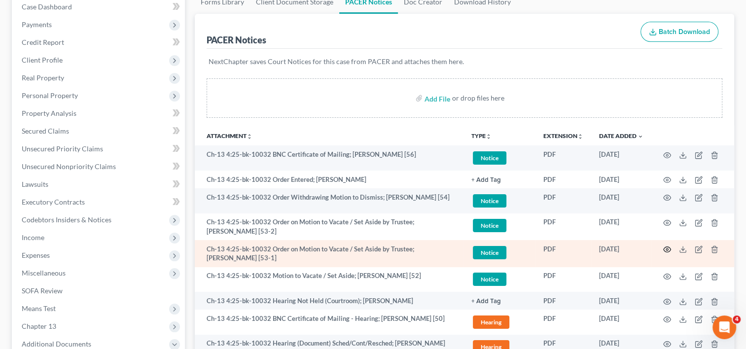
scroll to position [117, 0]
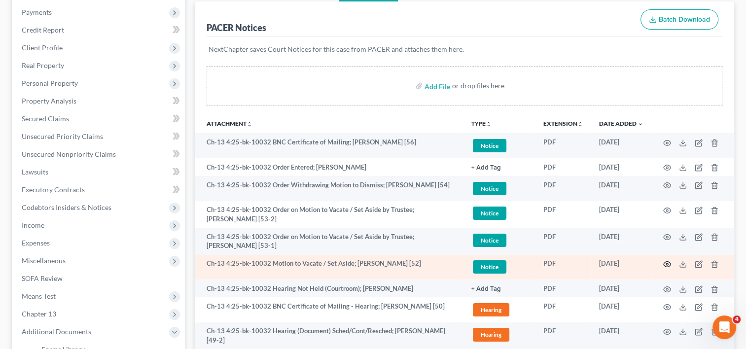
click at [665, 262] on icon "button" at bounding box center [667, 264] width 7 height 5
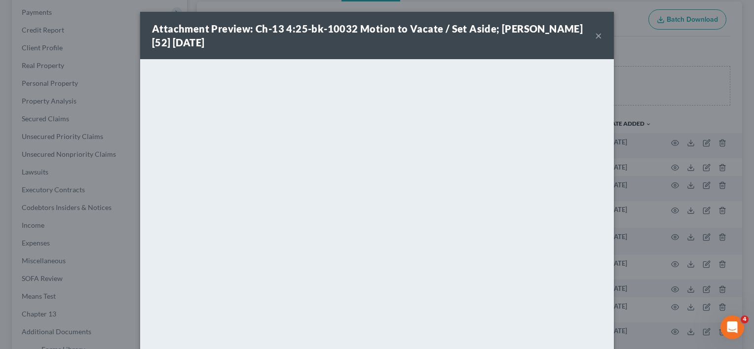
click at [596, 32] on button "×" at bounding box center [598, 36] width 7 height 12
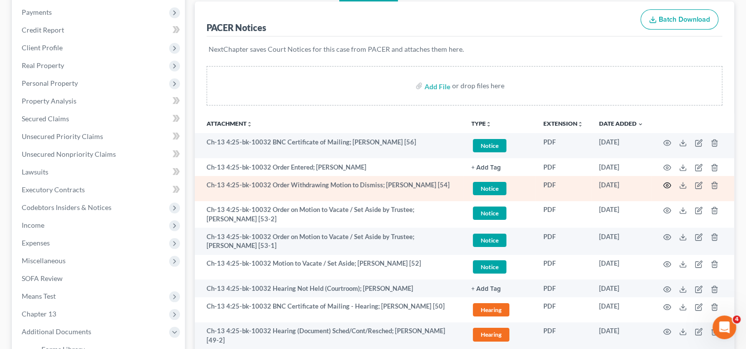
click at [666, 184] on circle "button" at bounding box center [667, 185] width 2 height 2
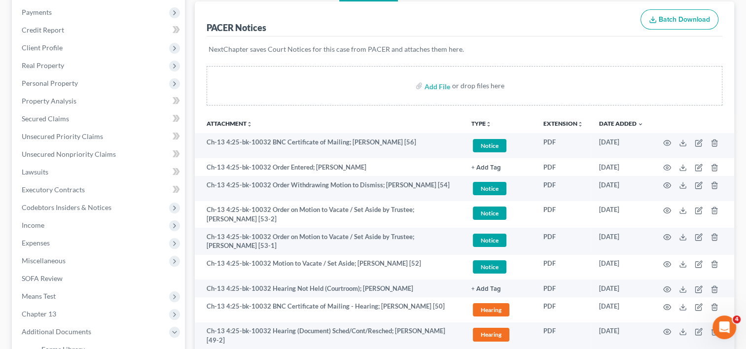
scroll to position [0, 0]
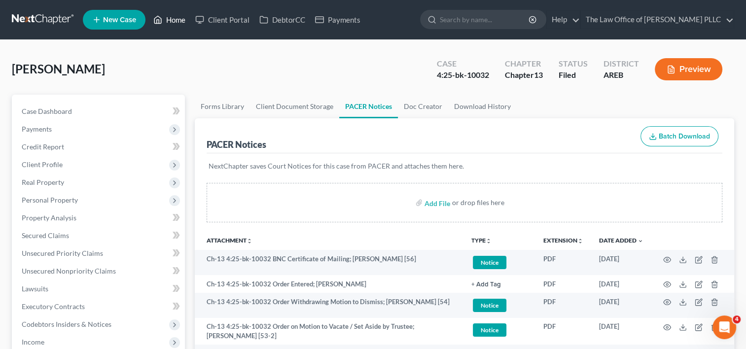
click at [183, 19] on link "Home" at bounding box center [169, 20] width 42 height 18
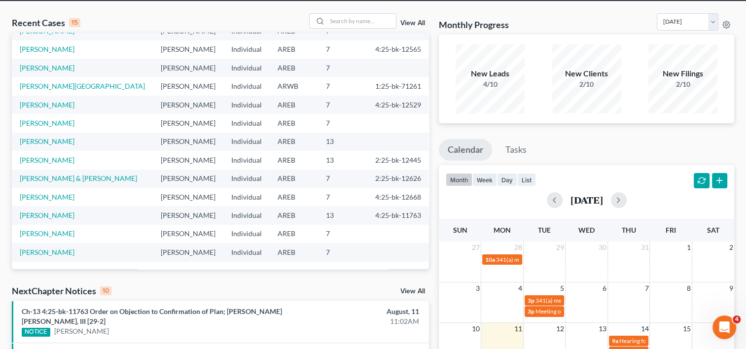
scroll to position [42, 0]
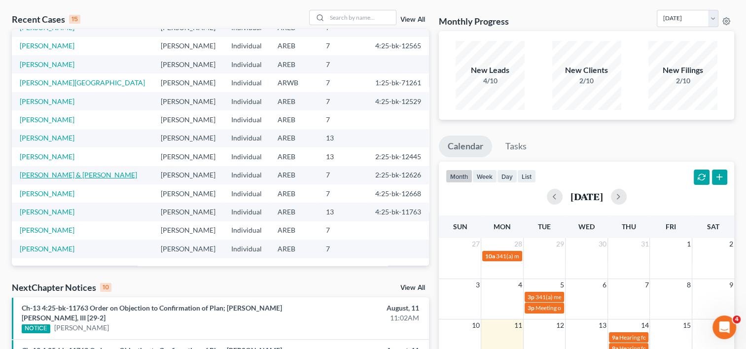
click at [69, 174] on link "[PERSON_NAME] & [PERSON_NAME]" at bounding box center [78, 175] width 117 height 8
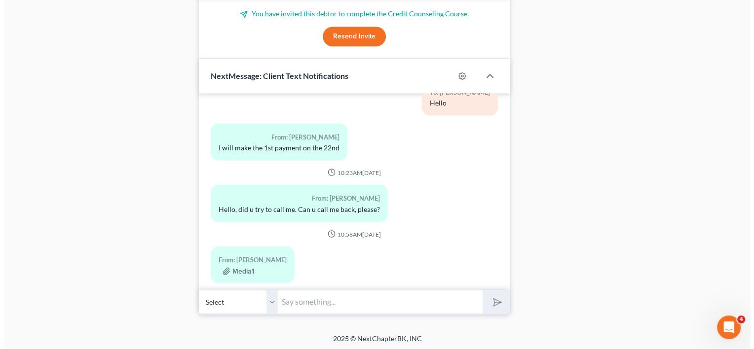
scroll to position [1981, 0]
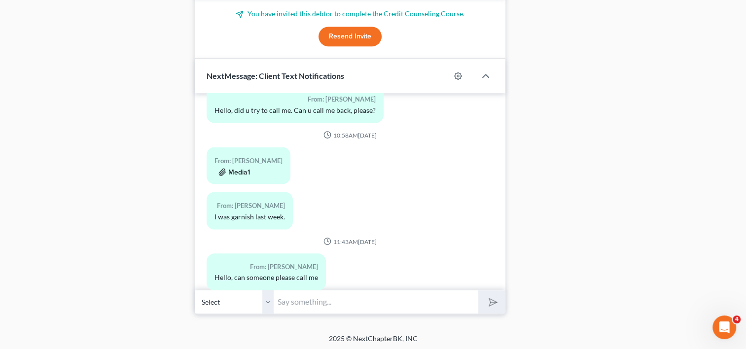
click at [227, 168] on button "Media1" at bounding box center [234, 172] width 32 height 8
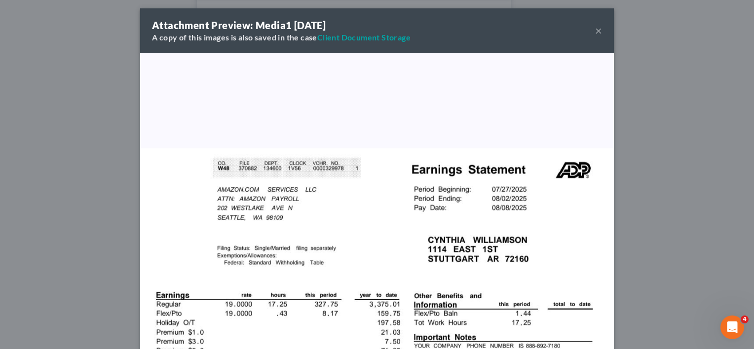
scroll to position [0, 0]
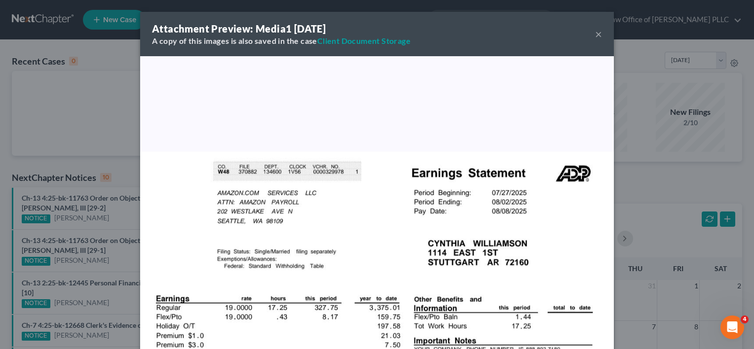
click at [64, 120] on div "Attachment Preview: Media1 [DATE] A copy of this images is also saved in the ca…" at bounding box center [377, 174] width 754 height 349
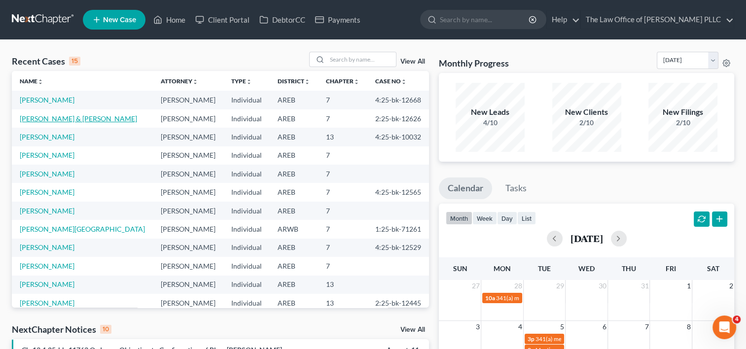
click at [77, 117] on link "[PERSON_NAME] & [PERSON_NAME]" at bounding box center [78, 118] width 117 height 8
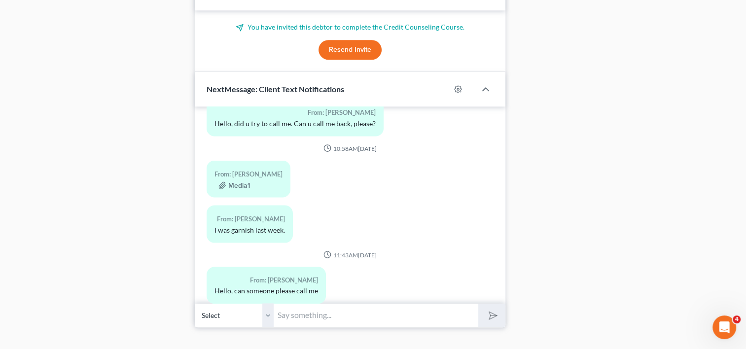
scroll to position [681, 0]
click at [366, 318] on input "text" at bounding box center [376, 315] width 205 height 24
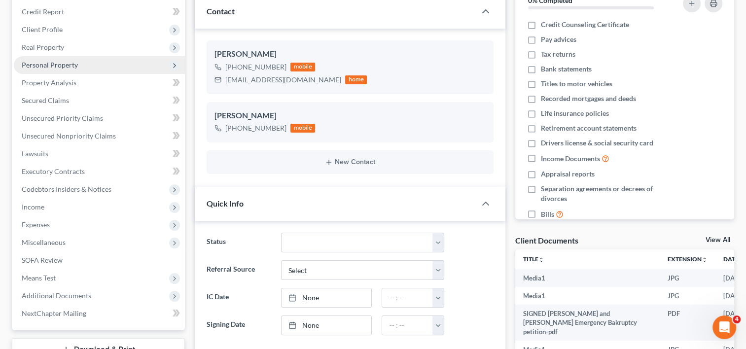
scroll to position [0, 0]
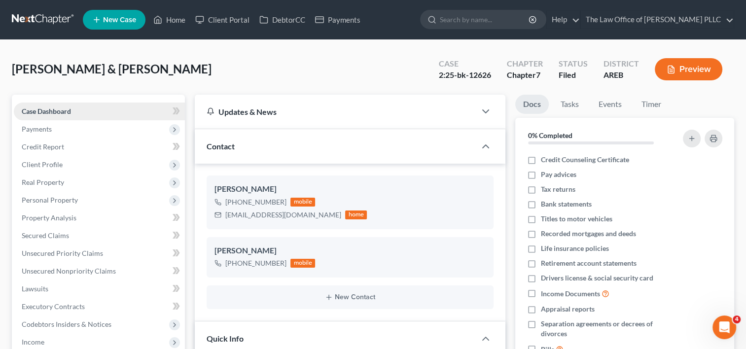
click at [82, 107] on link "Case Dashboard" at bounding box center [99, 112] width 171 height 18
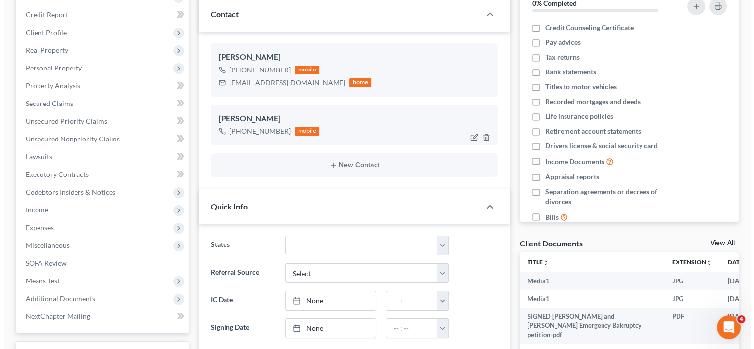
scroll to position [131, 0]
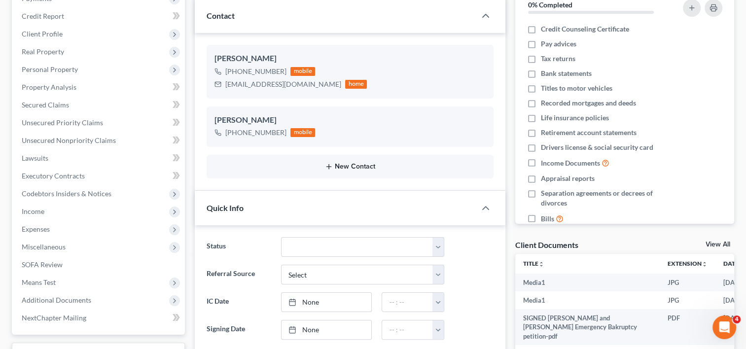
drag, startPoint x: 367, startPoint y: 169, endPoint x: 340, endPoint y: 164, distance: 27.0
click at [340, 164] on button "New Contact" at bounding box center [350, 167] width 271 height 8
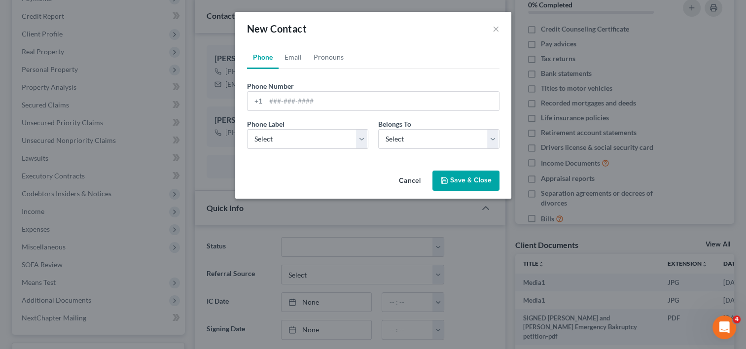
scroll to position [1971, 0]
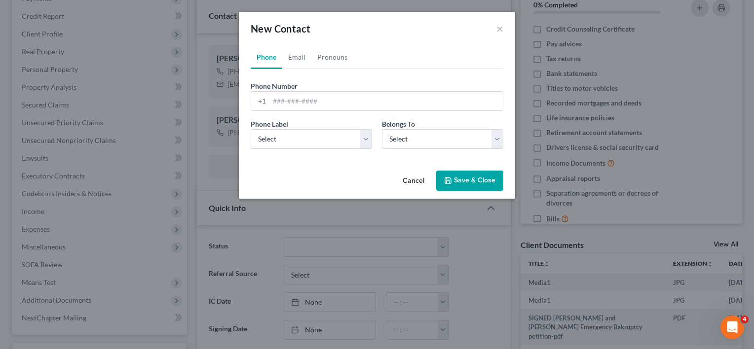
click at [419, 178] on button "Cancel" at bounding box center [413, 182] width 37 height 20
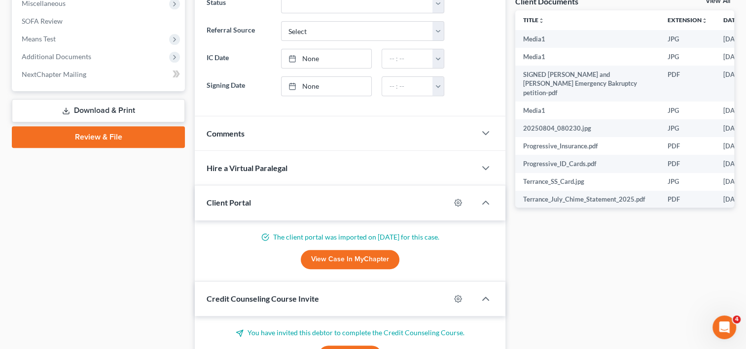
scroll to position [374, 0]
click at [482, 137] on icon "button" at bounding box center [486, 134] width 12 height 12
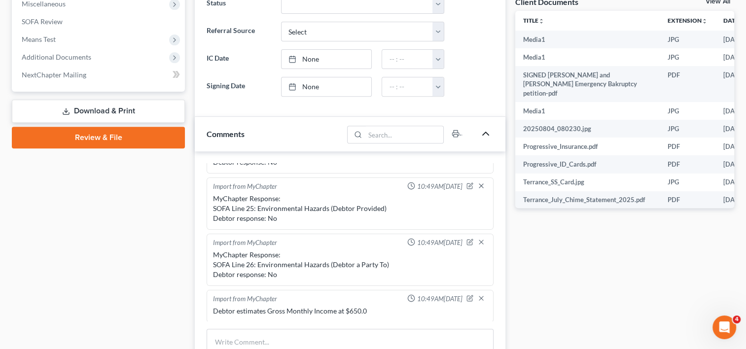
scroll to position [544, 0]
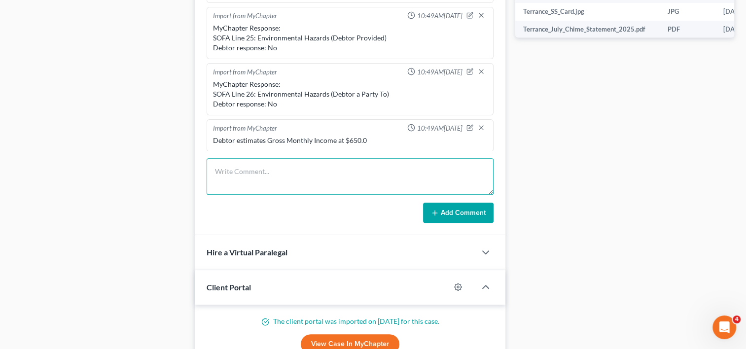
click at [324, 172] on textarea at bounding box center [350, 176] width 287 height 36
type textarea "She owes for June, July, August, $470 / month - they added $1000 in fees."
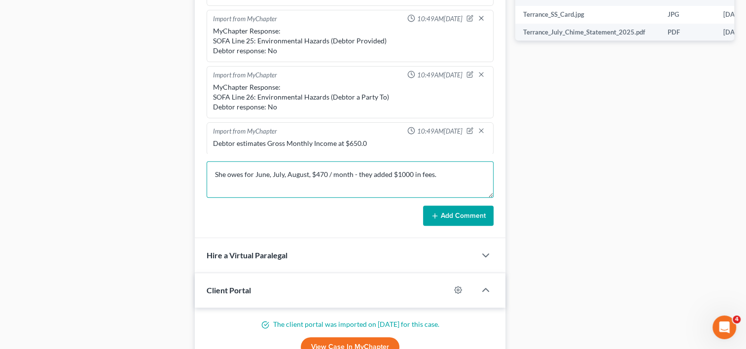
scroll to position [533, 0]
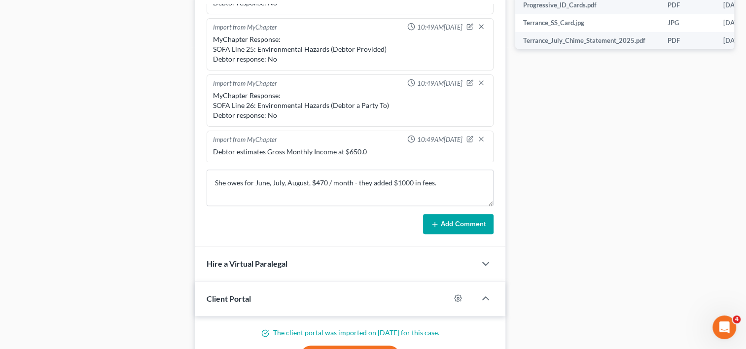
click at [539, 244] on div "Docs Tasks Events Timer 0% Completed Nothing here yet! Credit Counseling Certif…" at bounding box center [624, 146] width 229 height 1168
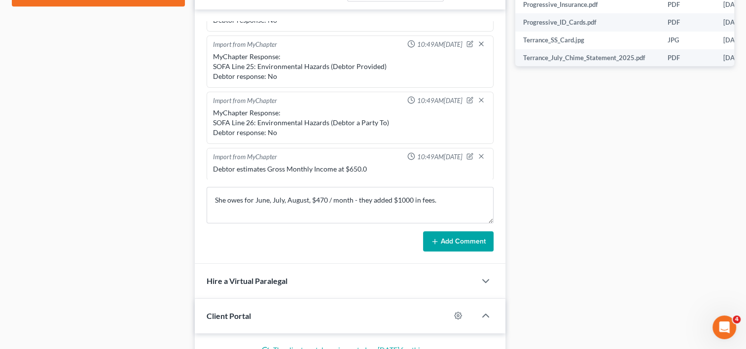
scroll to position [518, 0]
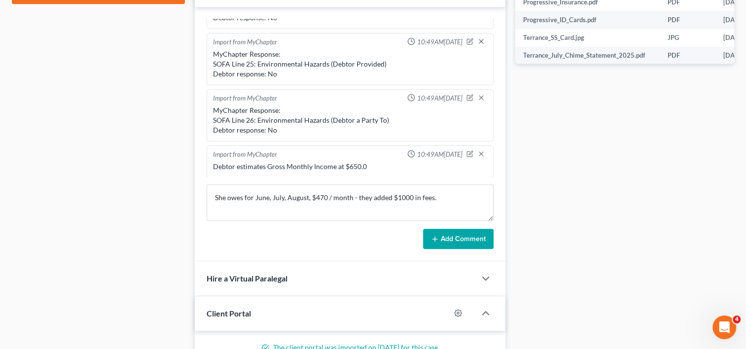
click at [459, 231] on button "Add Comment" at bounding box center [458, 239] width 71 height 21
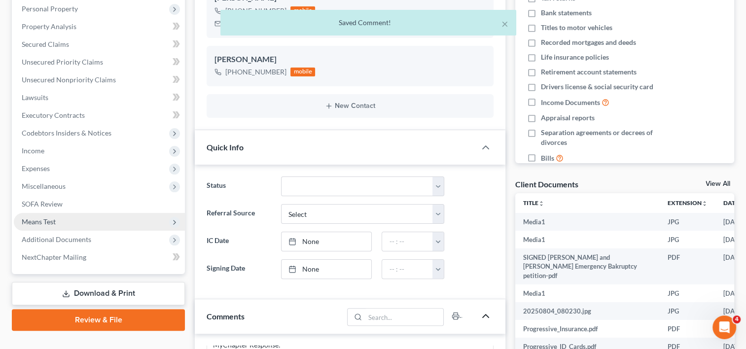
scroll to position [191, 0]
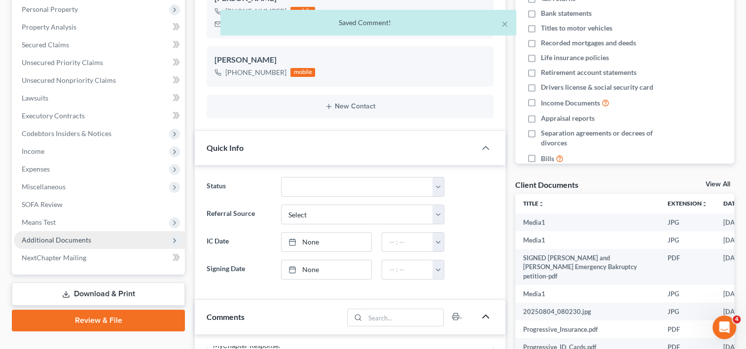
click at [71, 243] on span "Additional Documents" at bounding box center [57, 240] width 70 height 8
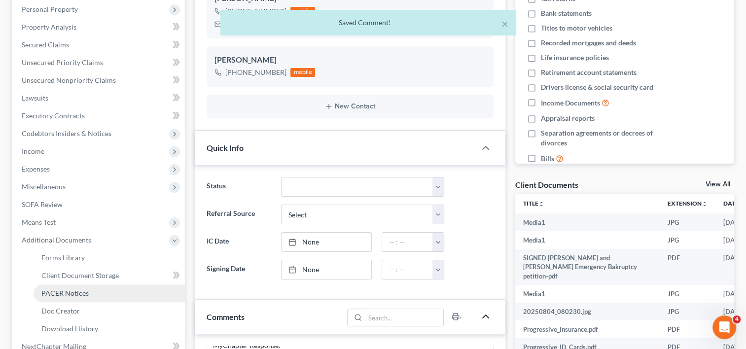
click at [74, 286] on link "PACER Notices" at bounding box center [109, 294] width 151 height 18
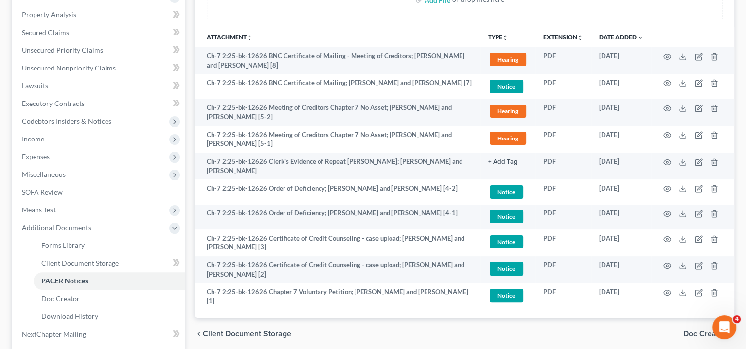
scroll to position [42, 0]
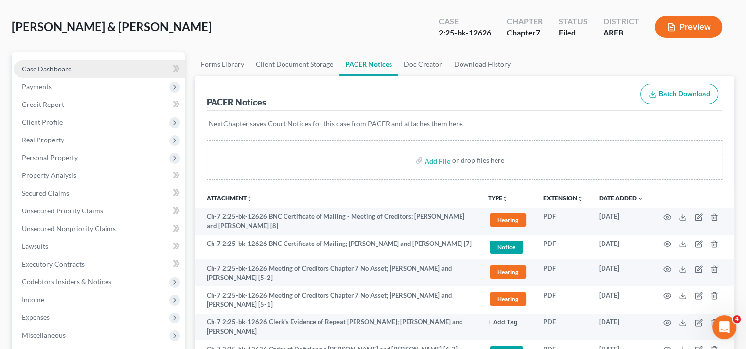
click at [60, 66] on span "Case Dashboard" at bounding box center [47, 69] width 50 height 8
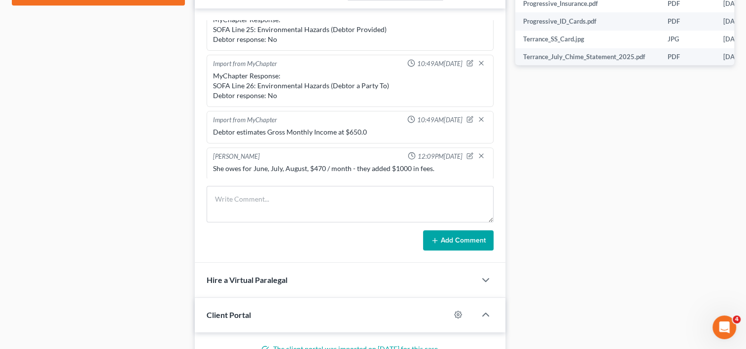
scroll to position [652, 0]
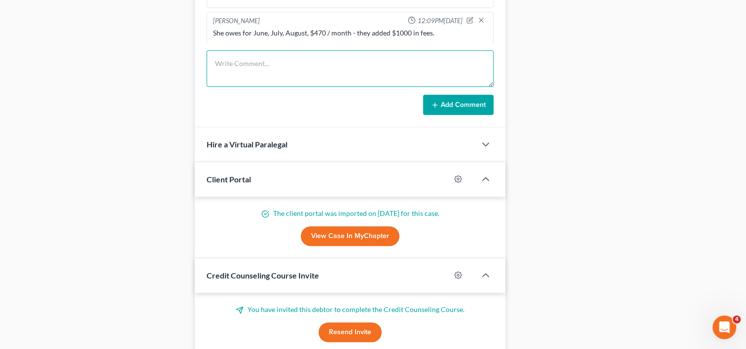
click at [337, 61] on textarea at bounding box center [350, 68] width 287 height 36
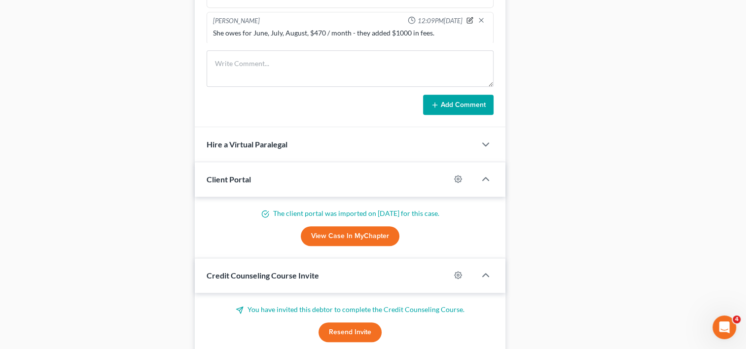
click at [467, 17] on icon "button" at bounding box center [470, 20] width 7 height 7
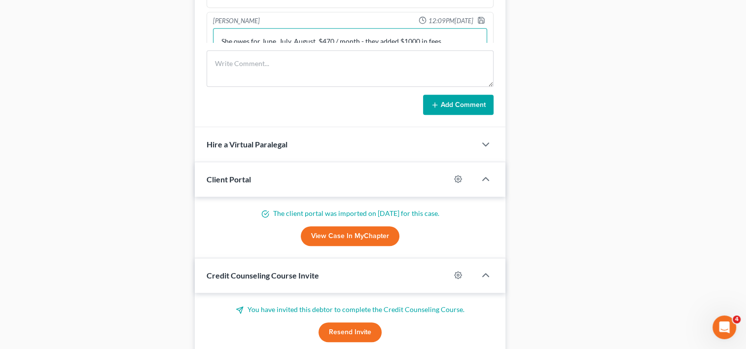
click at [454, 38] on textarea "She owes for June, July, August, $470 / month - they added $1000 in fees." at bounding box center [350, 46] width 274 height 36
paste textarea "The client proposes to pay her regular payment on the 18th, $1500 on 9/5, and $…"
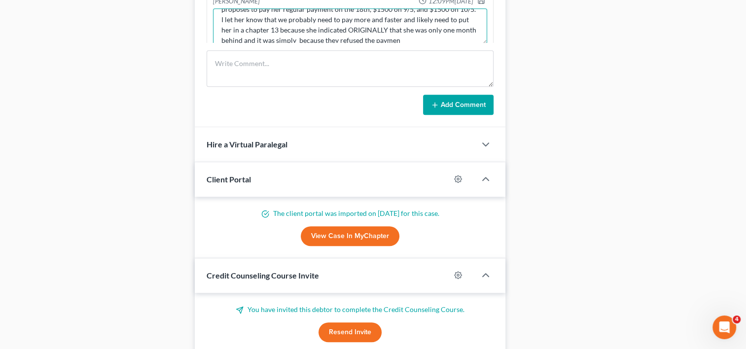
scroll to position [33, 0]
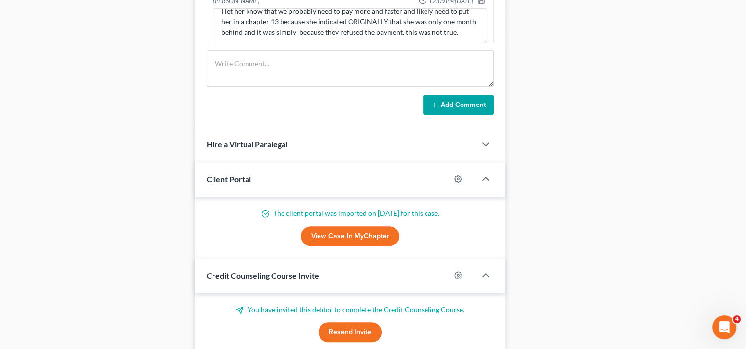
click at [459, 97] on button "Add Comment" at bounding box center [458, 105] width 71 height 21
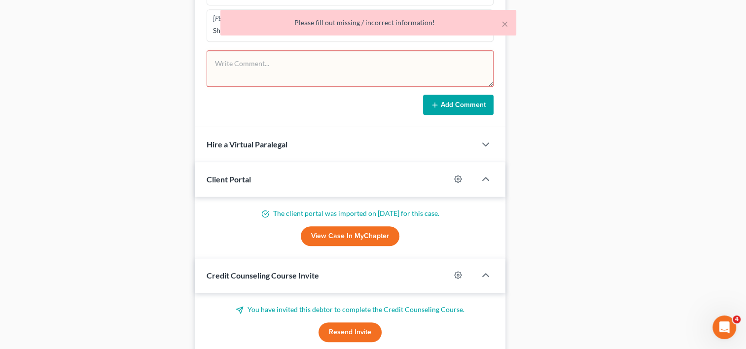
scroll to position [361, 0]
click at [390, 79] on textarea at bounding box center [350, 68] width 287 height 36
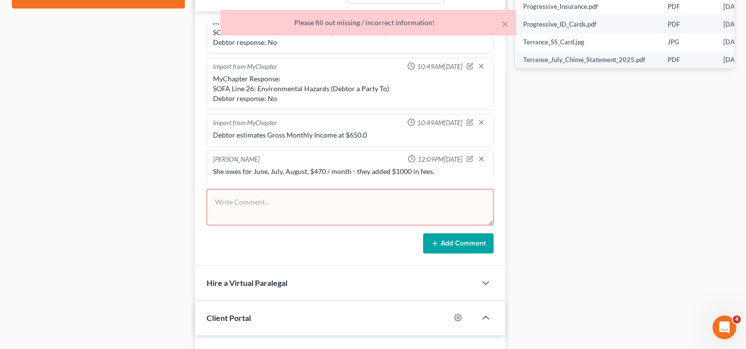
click at [428, 167] on div "She owes for June, July, August, $470 / month - they added $1000 in fees." at bounding box center [350, 172] width 274 height 10
click at [459, 155] on div "[PERSON_NAME] 12:09PM[DATE]" at bounding box center [350, 160] width 278 height 10
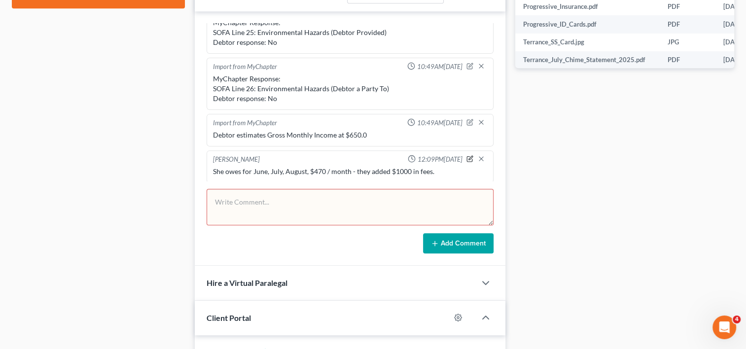
click at [467, 155] on icon "button" at bounding box center [470, 158] width 7 height 7
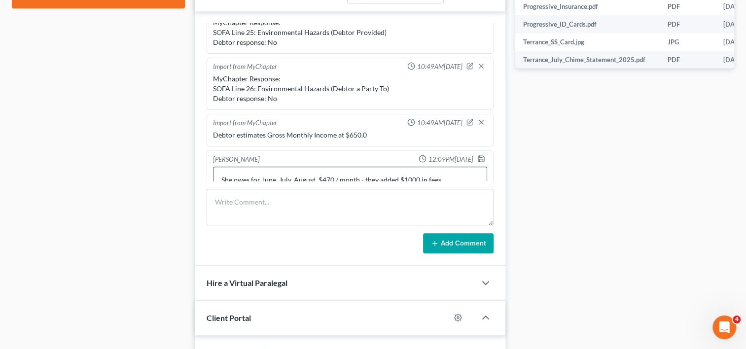
scroll to position [388, 0]
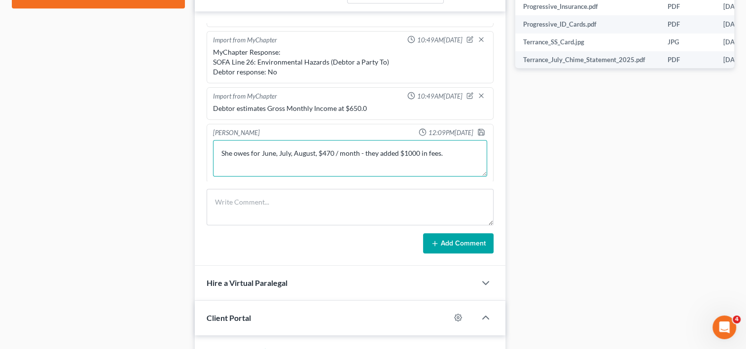
click at [432, 171] on textarea "She owes for June, July, August, $470 / month - they added $1000 in fees." at bounding box center [350, 158] width 274 height 36
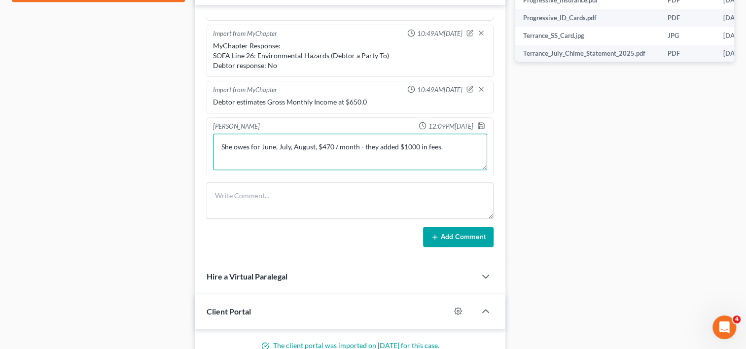
scroll to position [521, 0]
click at [451, 242] on button "Add Comment" at bounding box center [458, 236] width 71 height 21
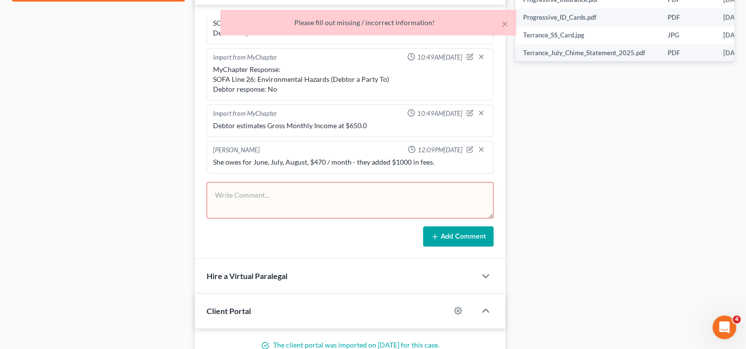
scroll to position [361, 0]
click at [453, 228] on button "Add Comment" at bounding box center [458, 236] width 71 height 21
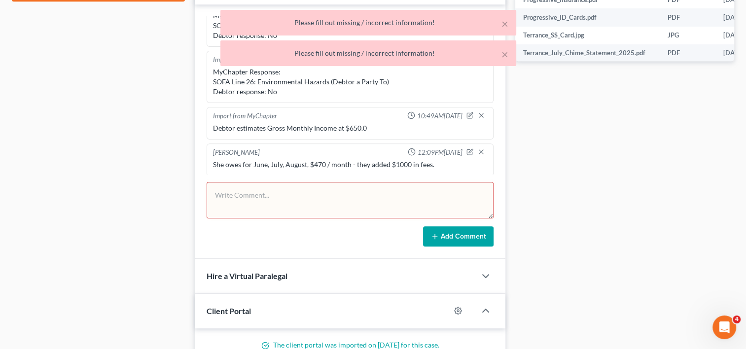
click at [358, 167] on div "She owes for June, July, August, $470 / month - they added $1000 in fees." at bounding box center [350, 165] width 278 height 14
click at [467, 148] on icon "button" at bounding box center [470, 151] width 7 height 7
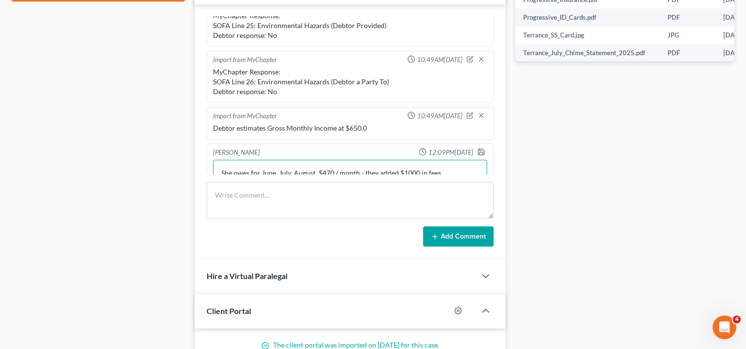
click at [447, 170] on textarea "She owes for June, July, August, $470 / month - they added $1000 in fees." at bounding box center [350, 178] width 274 height 36
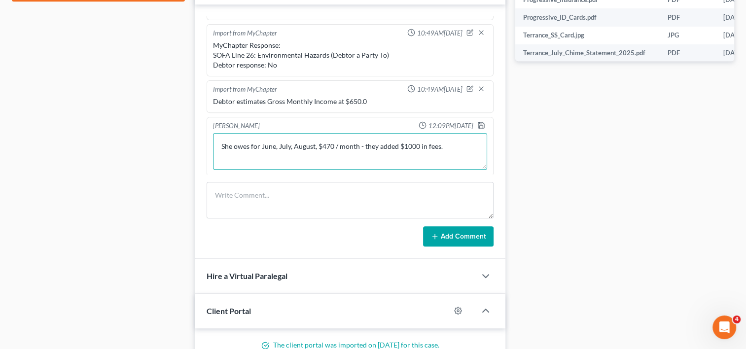
paste textarea "The client proposes to pay her regular payment on the 18th, $1500 on 9/5, and $…"
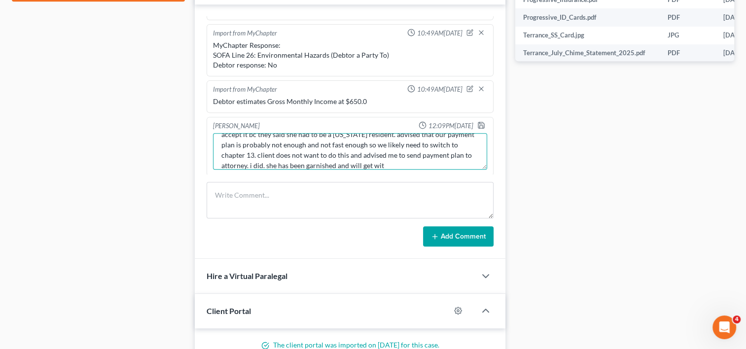
scroll to position [64, 0]
type textarea "She owes for June, July, August, $470 / month - they added $1000 in fees. The c…"
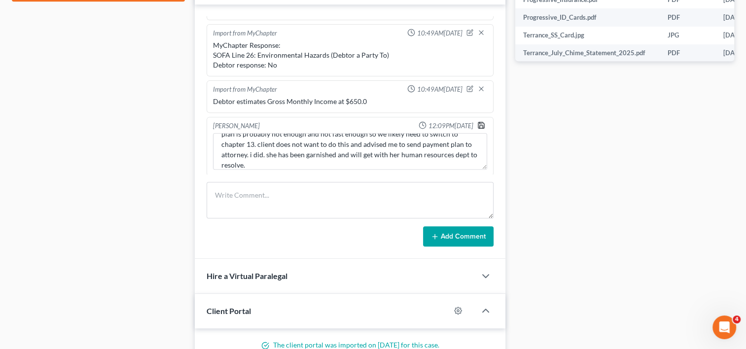
click at [480, 122] on polyline "button" at bounding box center [481, 122] width 2 height 1
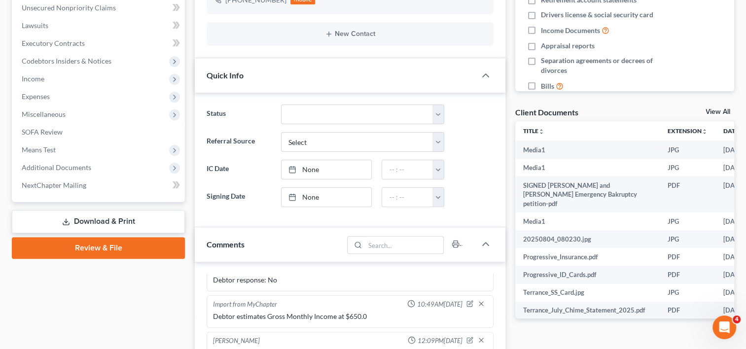
scroll to position [0, 0]
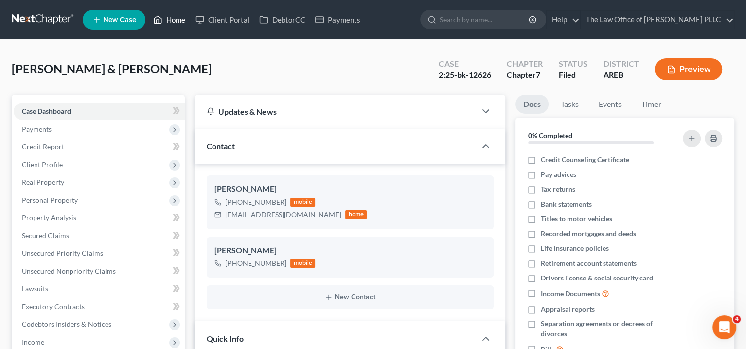
click at [179, 20] on link "Home" at bounding box center [169, 20] width 42 height 18
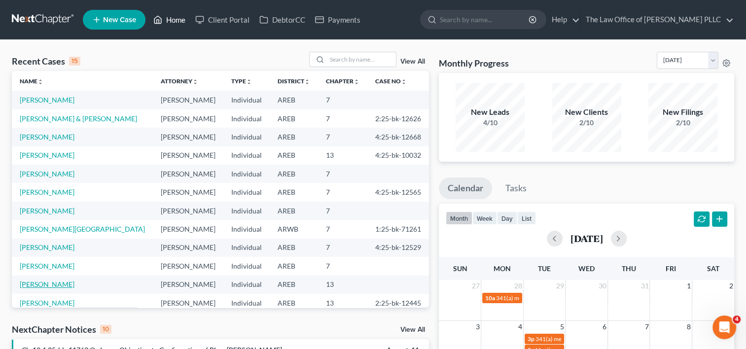
scroll to position [68, 0]
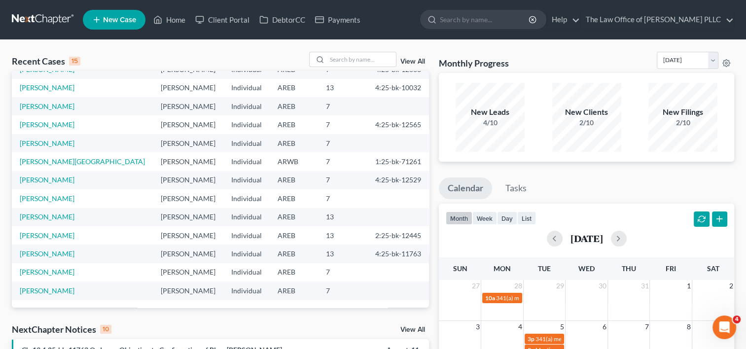
click at [413, 61] on link "View All" at bounding box center [412, 61] width 25 height 7
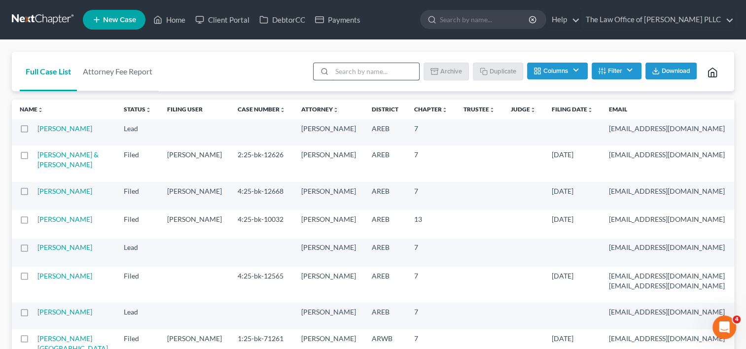
click at [402, 71] on input "search" at bounding box center [375, 71] width 87 height 17
type input "[PERSON_NAME]"
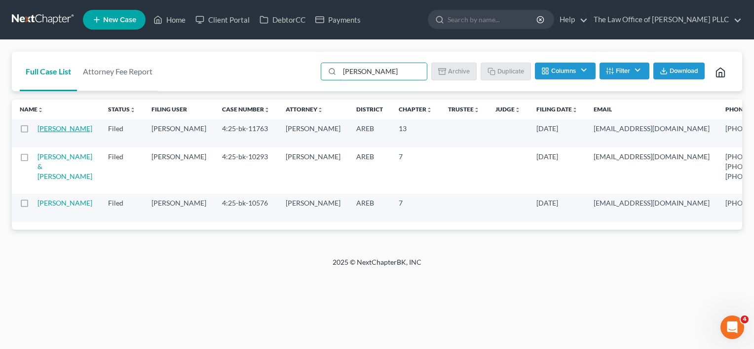
click at [46, 133] on link "[PERSON_NAME]" at bounding box center [64, 128] width 55 height 8
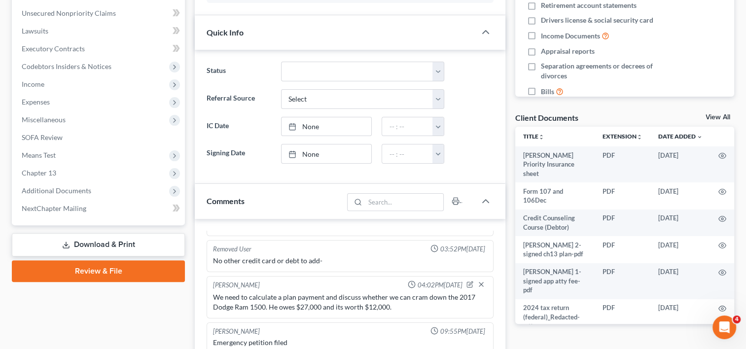
scroll to position [147, 0]
click at [106, 190] on span "Additional Documents" at bounding box center [99, 191] width 171 height 18
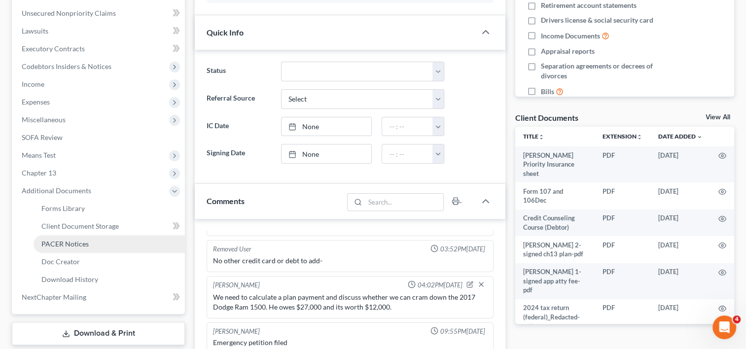
click at [76, 238] on link "PACER Notices" at bounding box center [109, 244] width 151 height 18
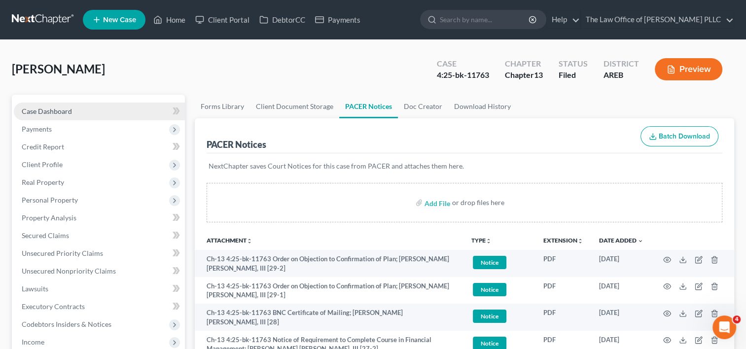
click at [144, 113] on link "Case Dashboard" at bounding box center [99, 112] width 171 height 18
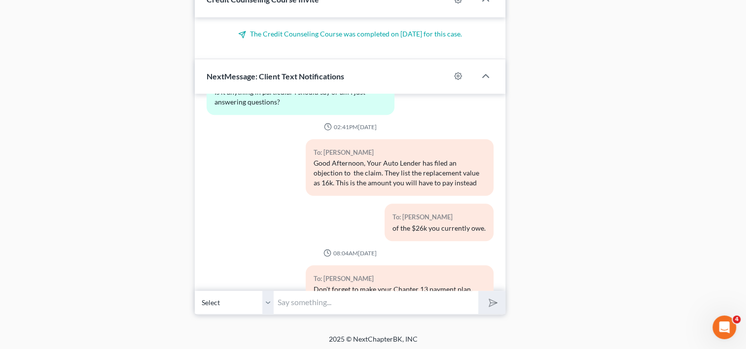
scroll to position [4508, 0]
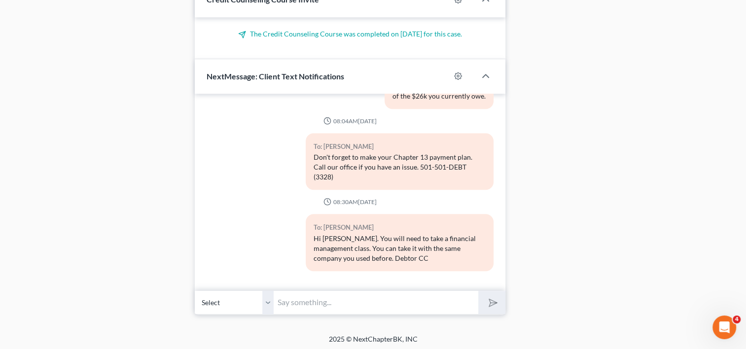
click at [340, 303] on input "text" at bounding box center [376, 302] width 205 height 24
paste input "[URL][DOMAIN_NAME]"
type input "The link to the class is [URL][DOMAIN_NAME]"
click at [478, 291] on button "submit" at bounding box center [491, 302] width 27 height 23
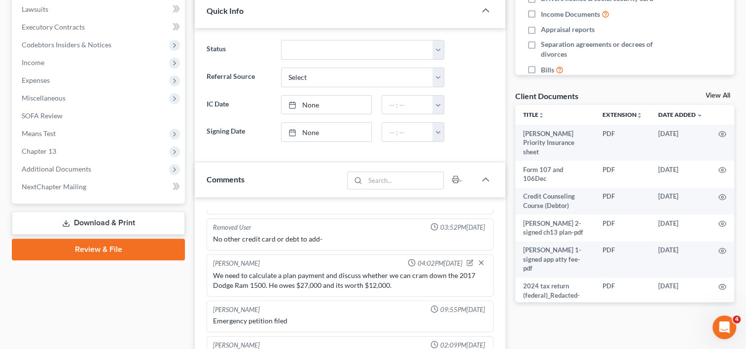
scroll to position [0, 0]
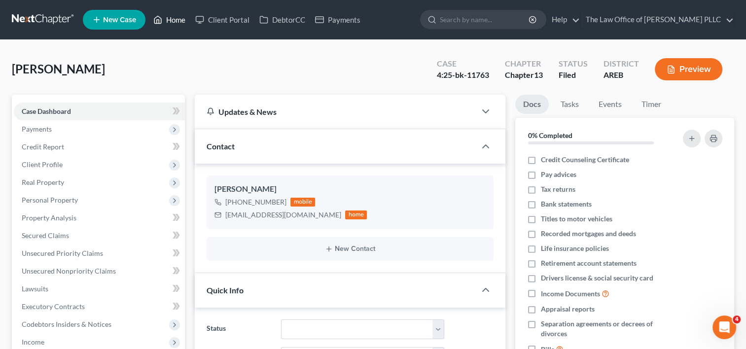
click at [173, 25] on link "Home" at bounding box center [169, 20] width 42 height 18
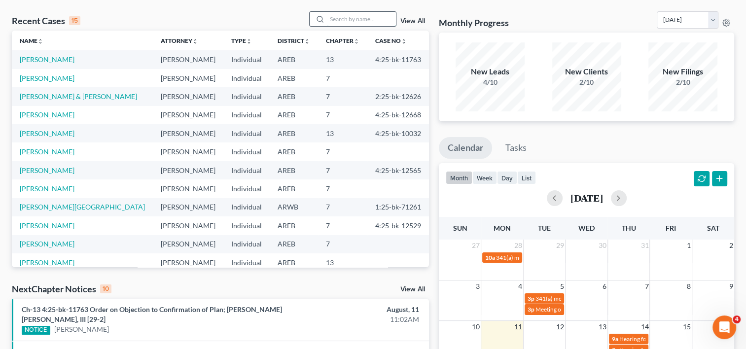
click at [341, 21] on input "search" at bounding box center [361, 19] width 69 height 14
type input "[PERSON_NAME]"
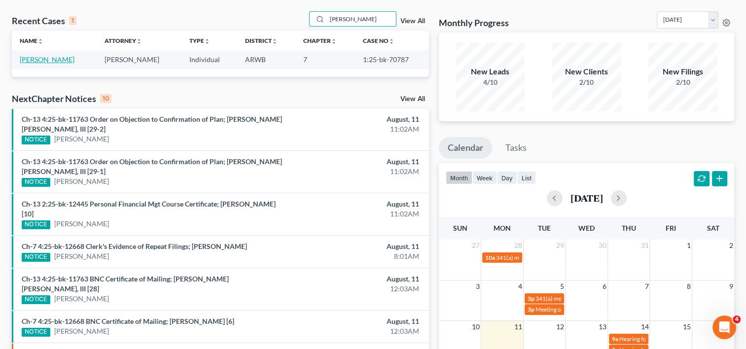
click at [42, 60] on link "[PERSON_NAME]" at bounding box center [47, 59] width 55 height 8
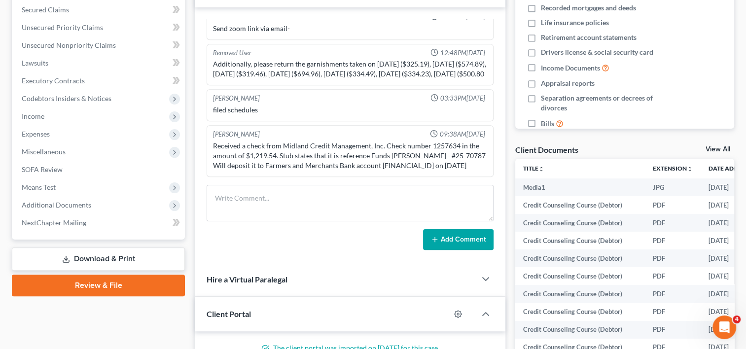
scroll to position [229, 0]
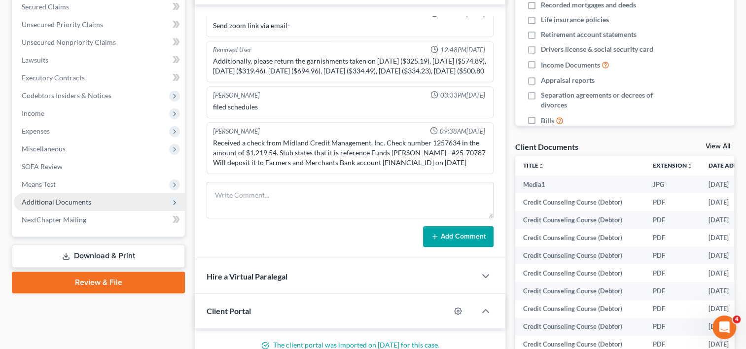
click at [100, 201] on span "Additional Documents" at bounding box center [99, 202] width 171 height 18
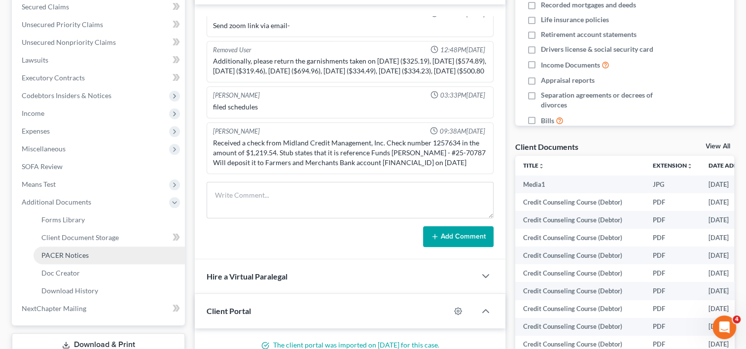
click at [77, 257] on span "PACER Notices" at bounding box center [64, 255] width 47 height 8
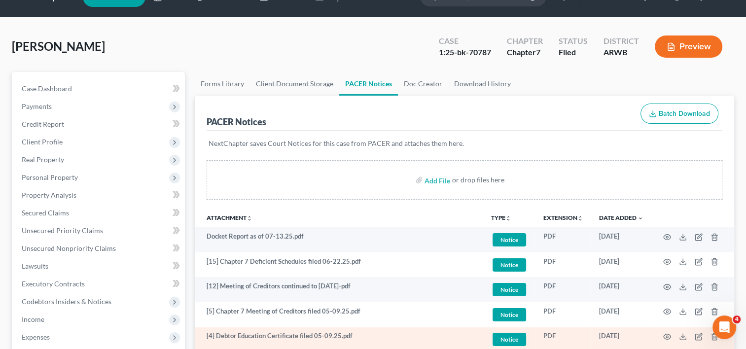
scroll to position [22, 0]
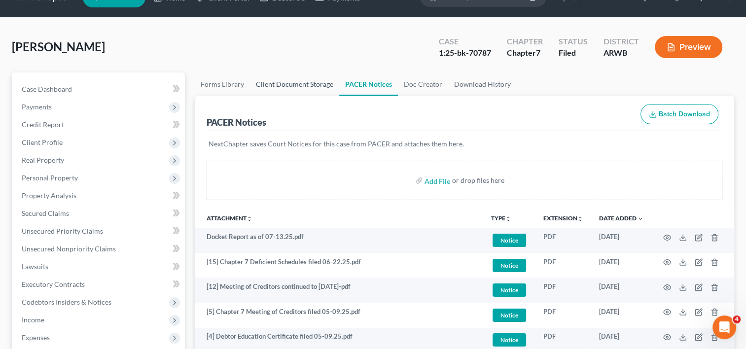
click at [290, 81] on link "Client Document Storage" at bounding box center [294, 84] width 89 height 24
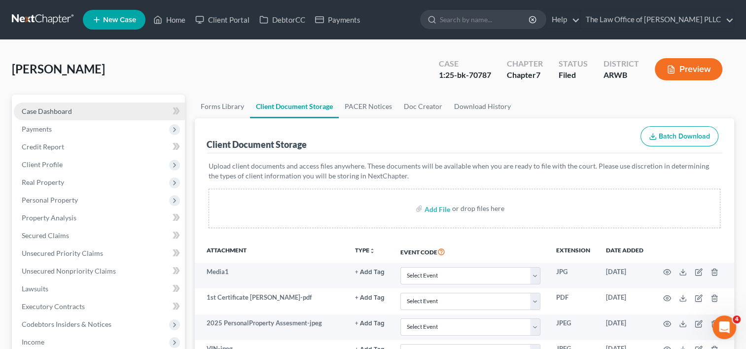
click at [64, 109] on span "Case Dashboard" at bounding box center [47, 111] width 50 height 8
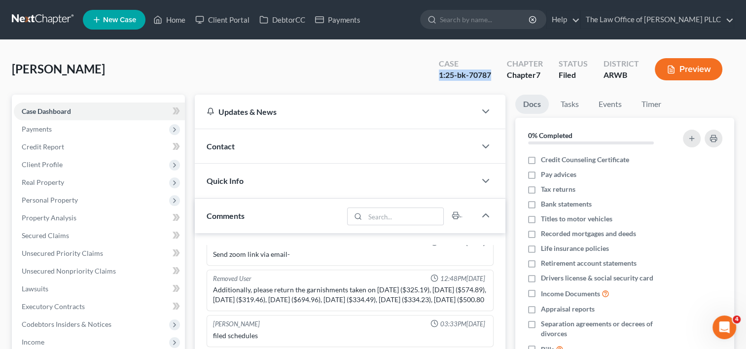
drag, startPoint x: 440, startPoint y: 76, endPoint x: 495, endPoint y: 75, distance: 54.7
click at [495, 75] on div "Case 1:25-bk-70787" at bounding box center [465, 70] width 68 height 29
copy div "1:25-bk-70787"
drag, startPoint x: 176, startPoint y: 22, endPoint x: 135, endPoint y: 73, distance: 65.3
click at [176, 22] on link "Home" at bounding box center [169, 20] width 42 height 18
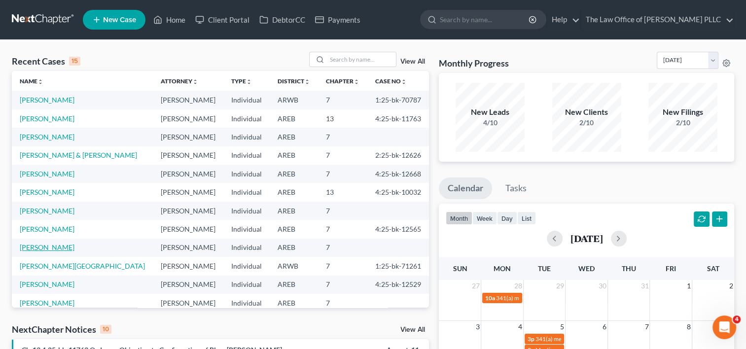
click at [71, 247] on link "[PERSON_NAME]" at bounding box center [47, 247] width 55 height 8
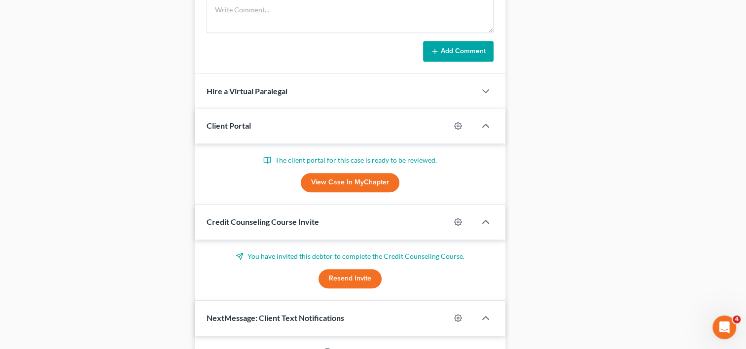
scroll to position [524, 0]
click at [342, 185] on link "View Case in MyChapter" at bounding box center [350, 183] width 99 height 20
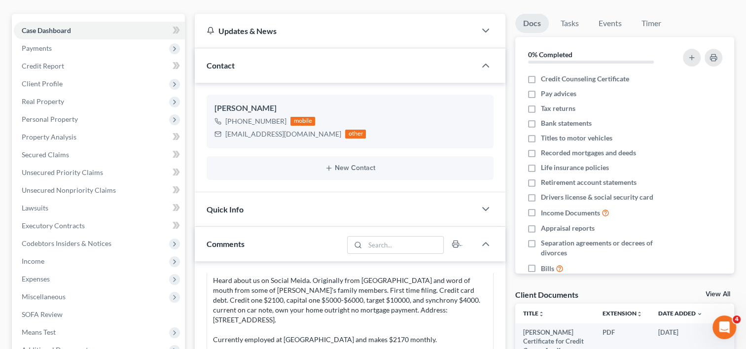
scroll to position [0, 0]
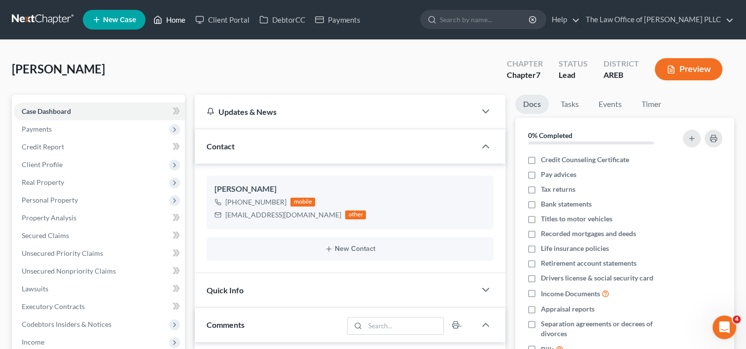
click at [179, 21] on link "Home" at bounding box center [169, 20] width 42 height 18
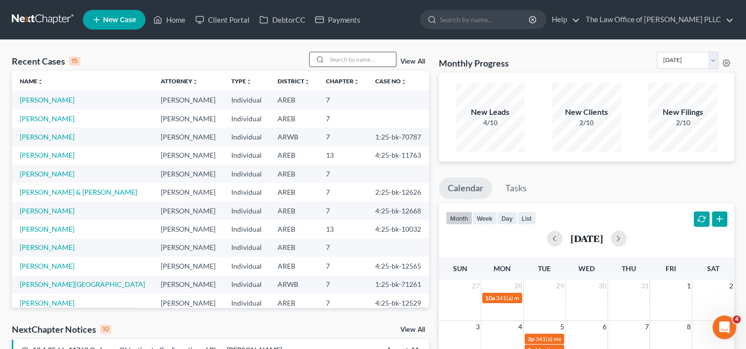
click at [356, 57] on input "search" at bounding box center [361, 59] width 69 height 14
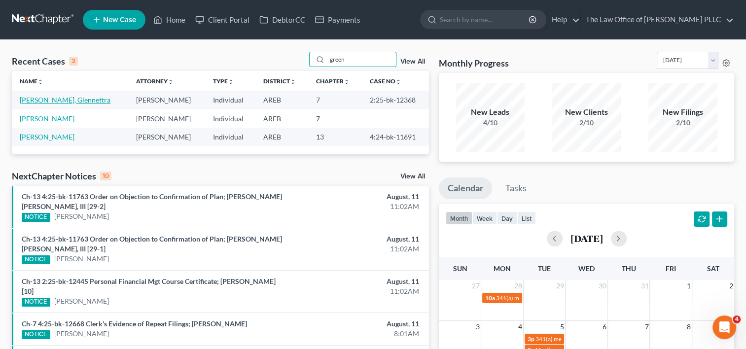
type input "green"
click at [67, 100] on link "[PERSON_NAME], Glennettra" at bounding box center [65, 100] width 91 height 8
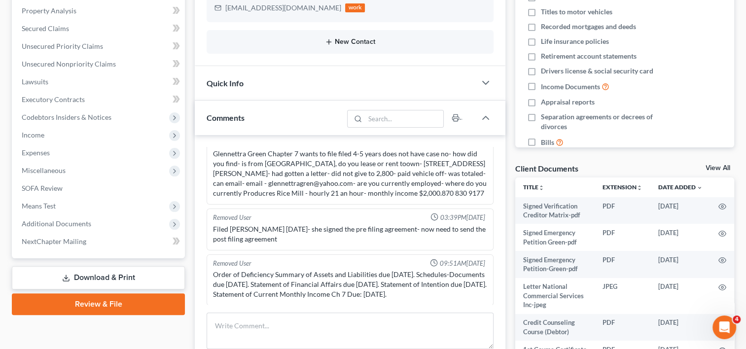
scroll to position [2597, 0]
click at [87, 221] on span "Additional Documents" at bounding box center [57, 223] width 70 height 8
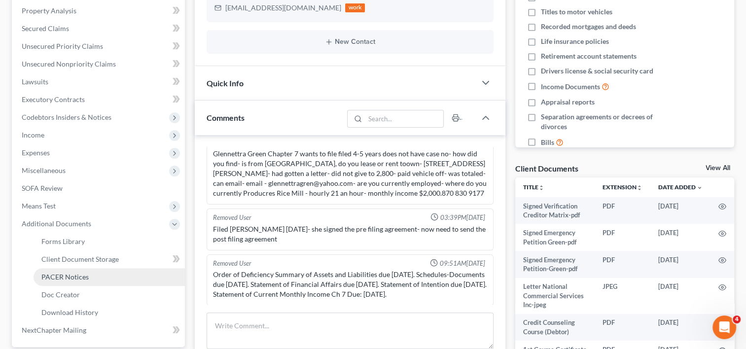
click at [72, 277] on span "PACER Notices" at bounding box center [64, 277] width 47 height 8
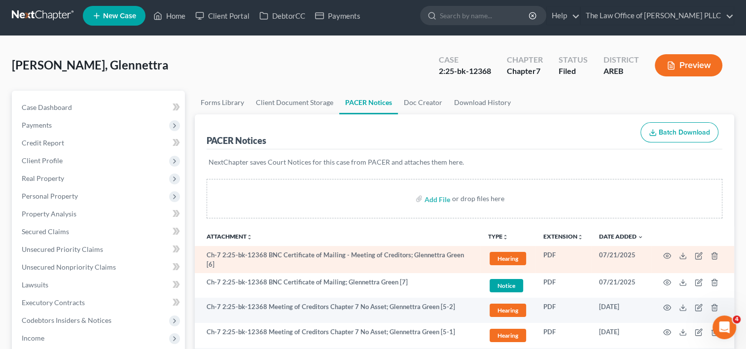
scroll to position [16, 0]
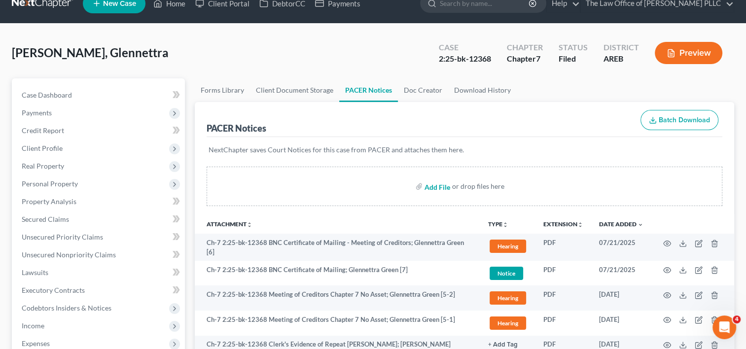
click at [432, 184] on input "file" at bounding box center [437, 187] width 24 height 18
click at [287, 90] on link "Client Document Storage" at bounding box center [294, 90] width 89 height 24
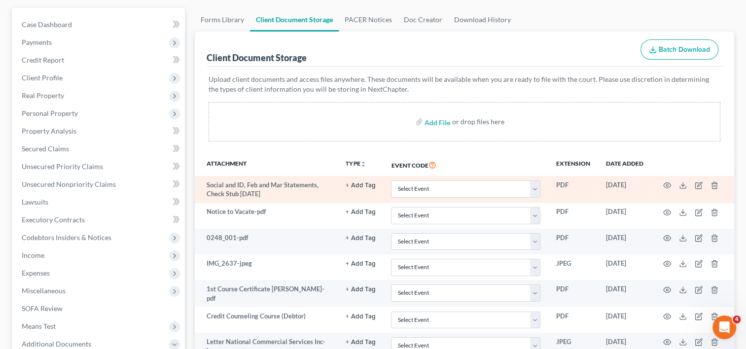
scroll to position [84, 0]
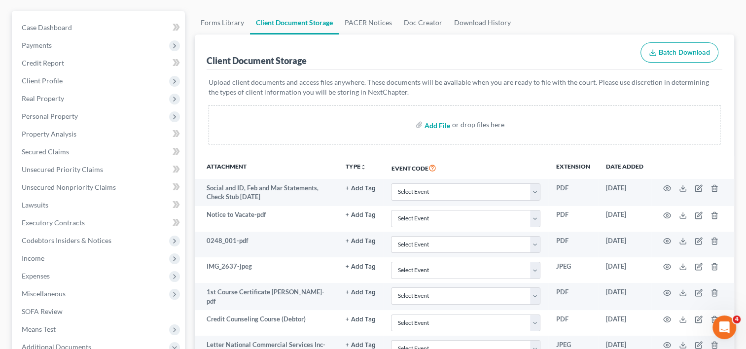
click at [437, 119] on input "file" at bounding box center [437, 125] width 24 height 18
type input "C:\fakepath\2690_001.pdf"
